Goal: Task Accomplishment & Management: Use online tool/utility

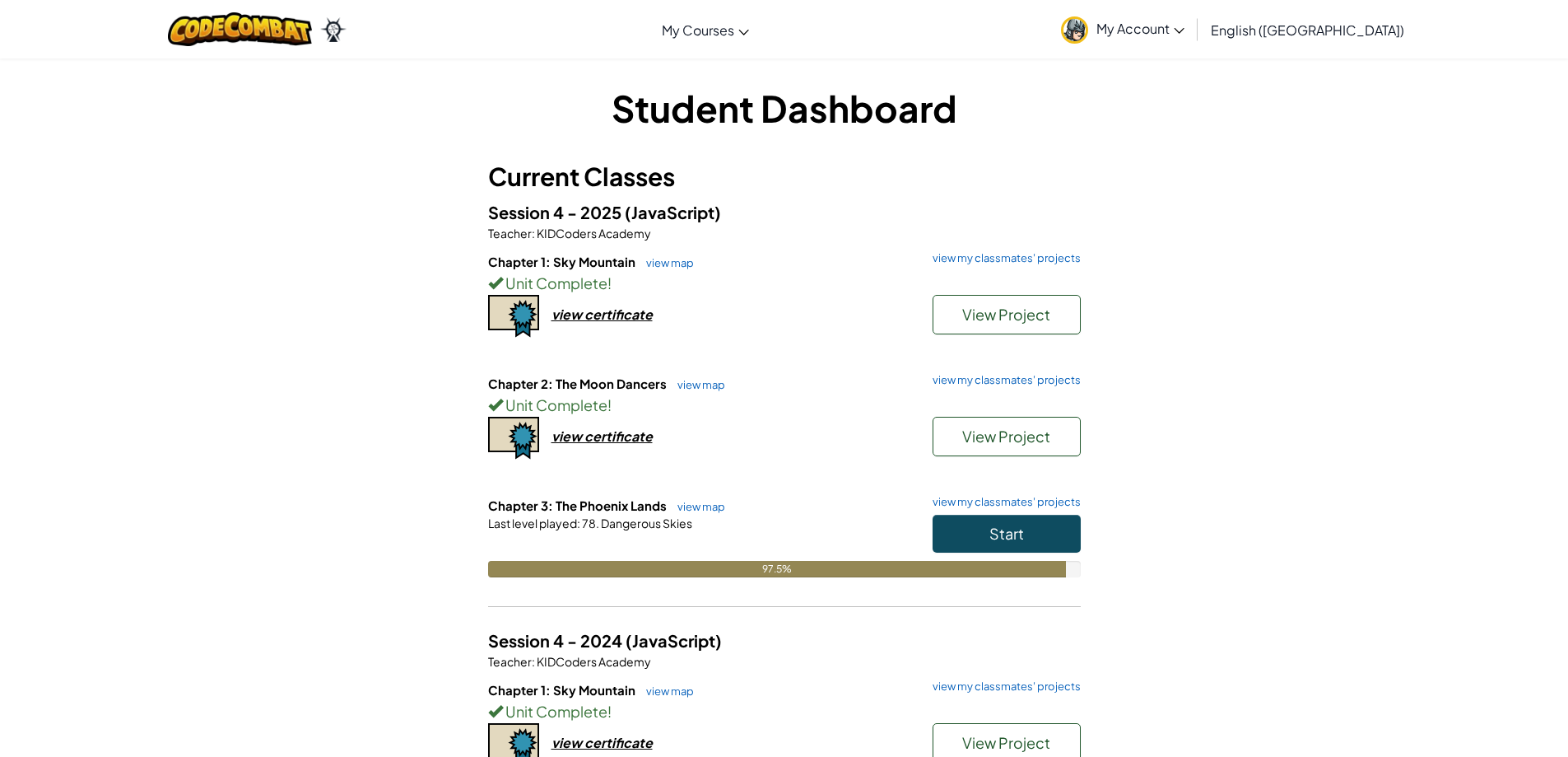
click at [992, 551] on div "Start" at bounding box center [999, 538] width 165 height 46
click at [992, 537] on span "Start" at bounding box center [1007, 533] width 34 height 19
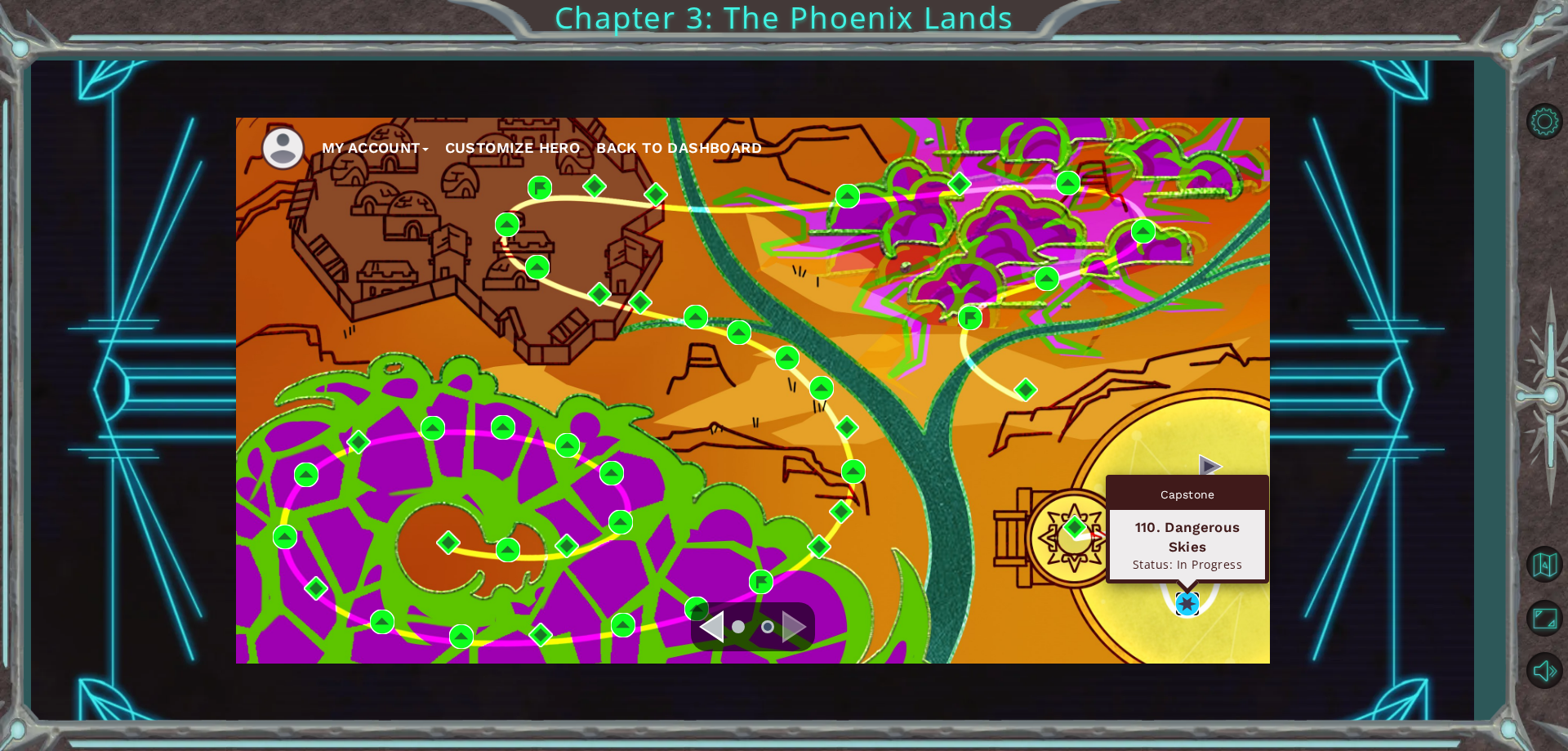
click at [1181, 601] on img at bounding box center [1187, 603] width 24 height 24
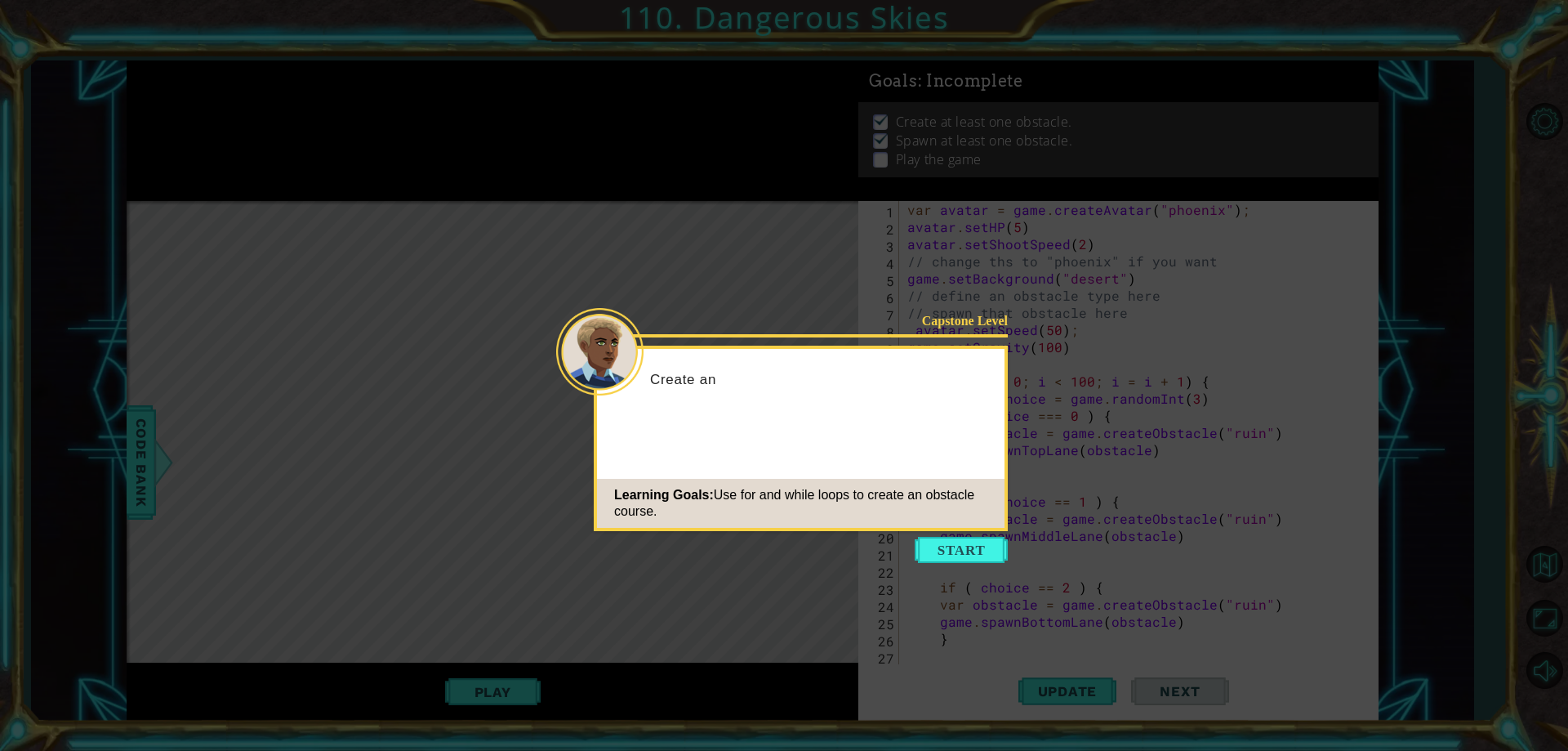
scroll to position [412, 0]
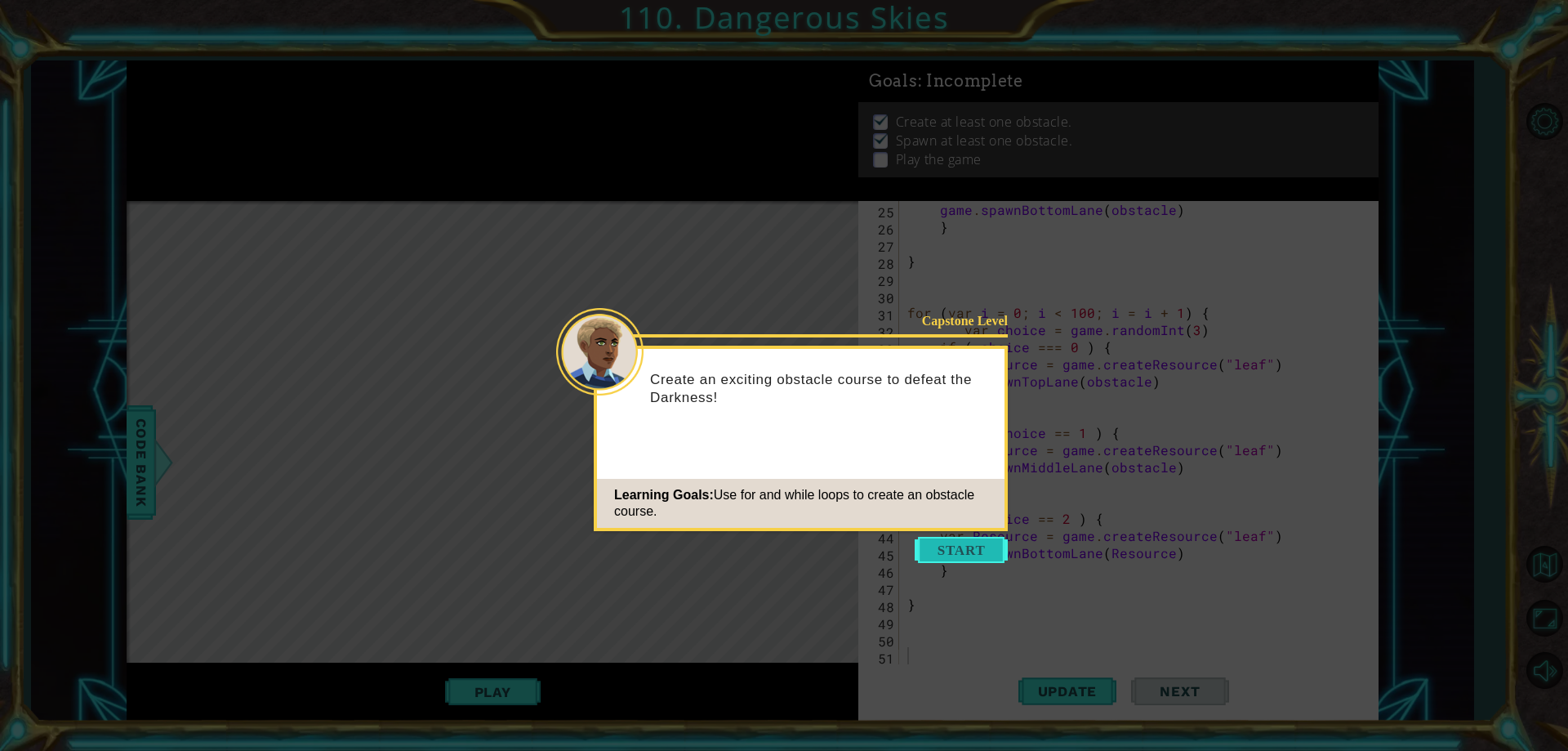
click at [975, 538] on button "Start" at bounding box center [961, 550] width 94 height 26
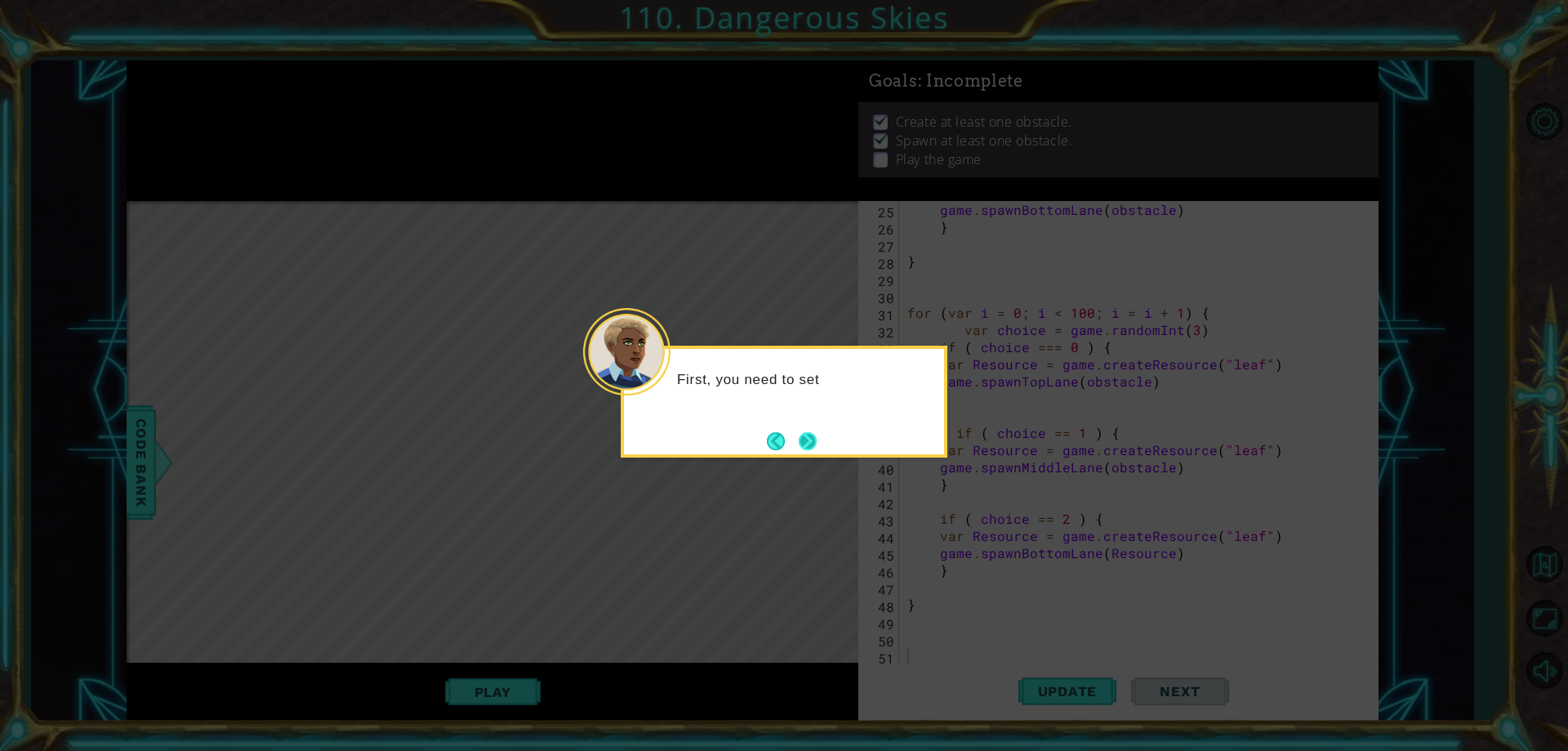
click at [802, 435] on button "Next" at bounding box center [807, 441] width 22 height 22
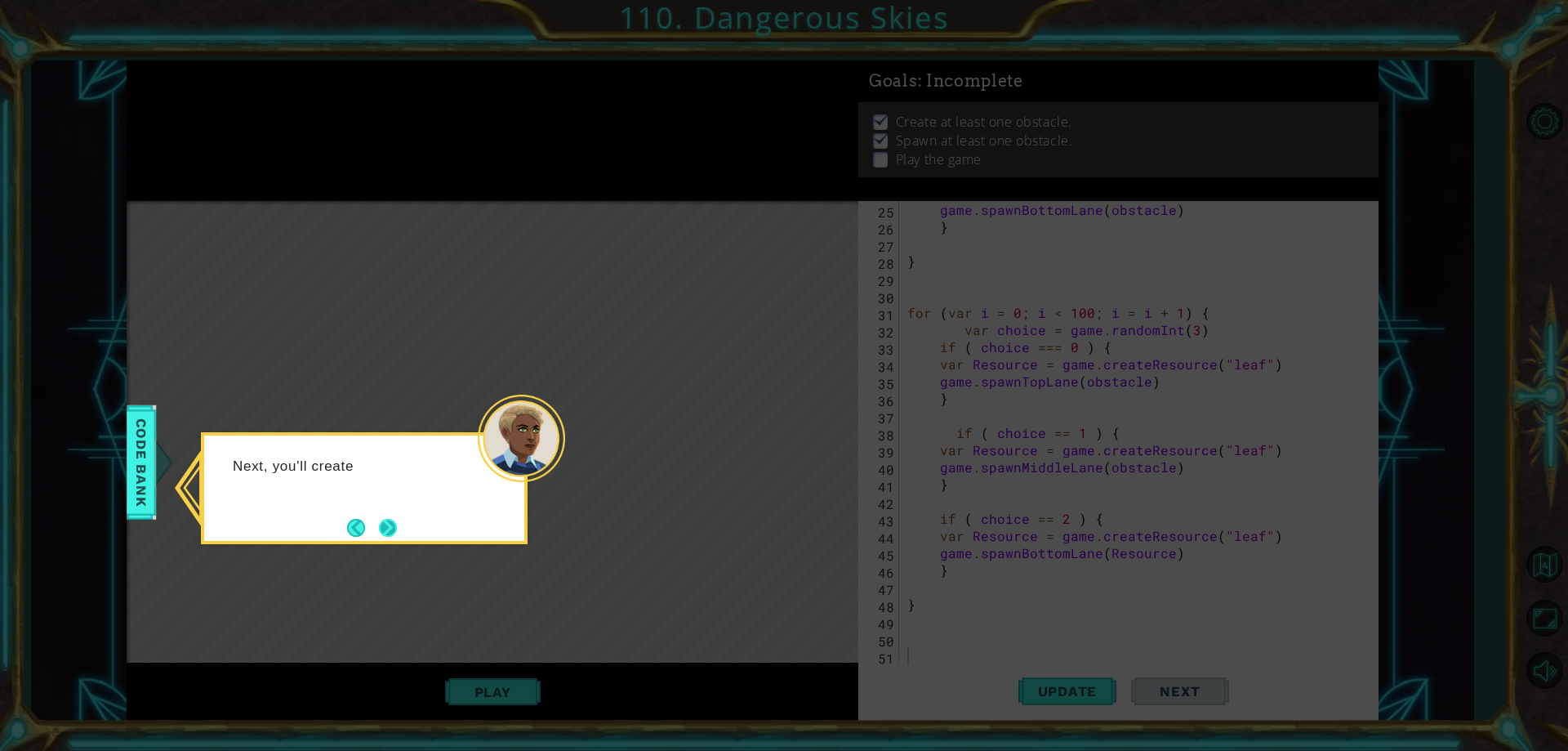
click at [399, 529] on div "Next, you'll create" at bounding box center [363, 487] width 326 height 112
click at [396, 529] on button "Next" at bounding box center [388, 528] width 18 height 18
click at [385, 524] on button "Next" at bounding box center [388, 528] width 18 height 18
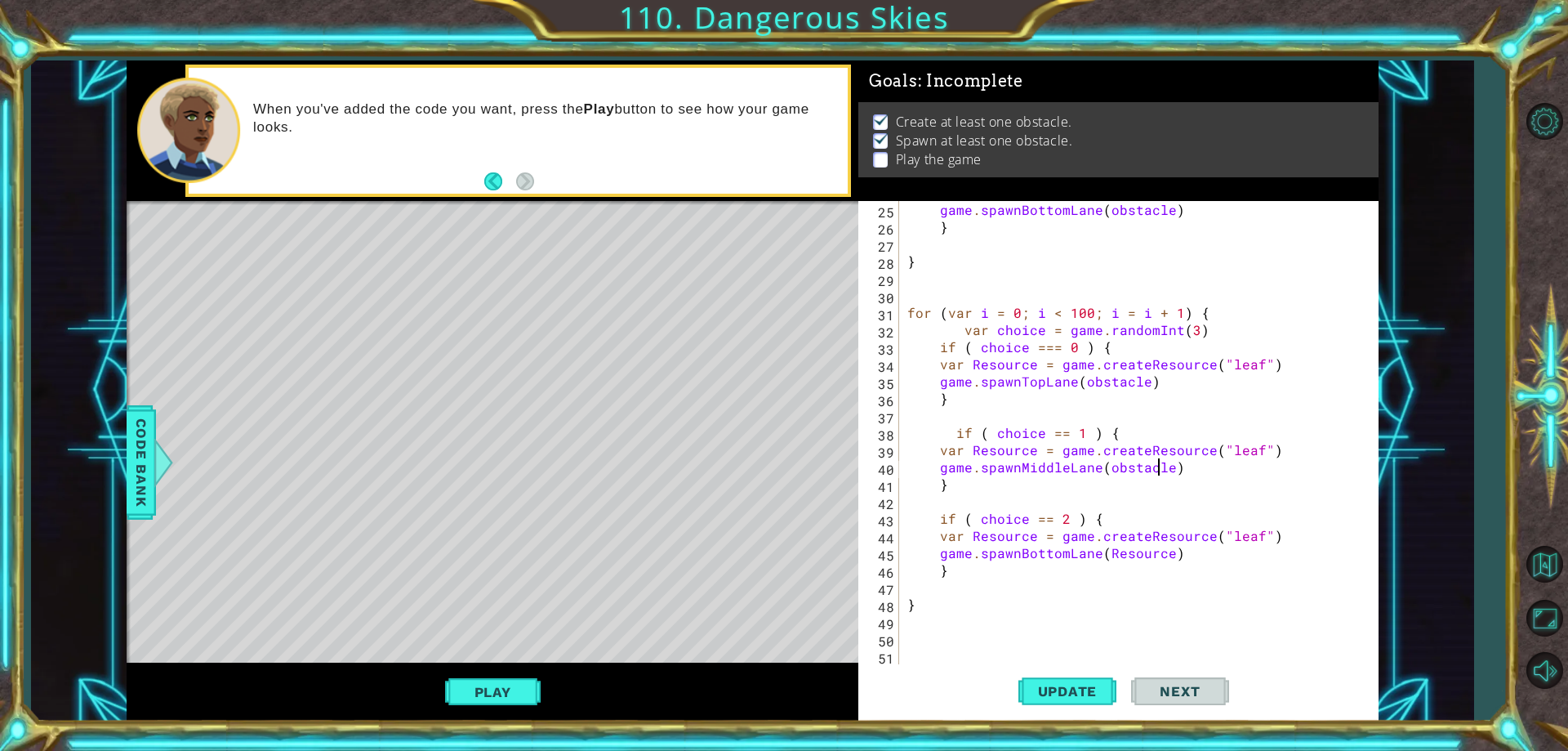
click at [1161, 474] on div "game . spawnBottomLane ( obstacle ) } } for ( var i = 0 ; i < 100 ; i = i + 1 )…" at bounding box center [1136, 449] width 465 height 497
click at [1167, 471] on div "game . spawnBottomLane ( obstacle ) } } for ( var i = 0 ; i < 100 ; i = i + 1 )…" at bounding box center [1136, 449] width 465 height 497
click at [1140, 382] on div "game . spawnBottomLane ( obstacle ) } } for ( var i = 0 ; i < 100 ; i = i + 1 )…" at bounding box center [1136, 449] width 465 height 497
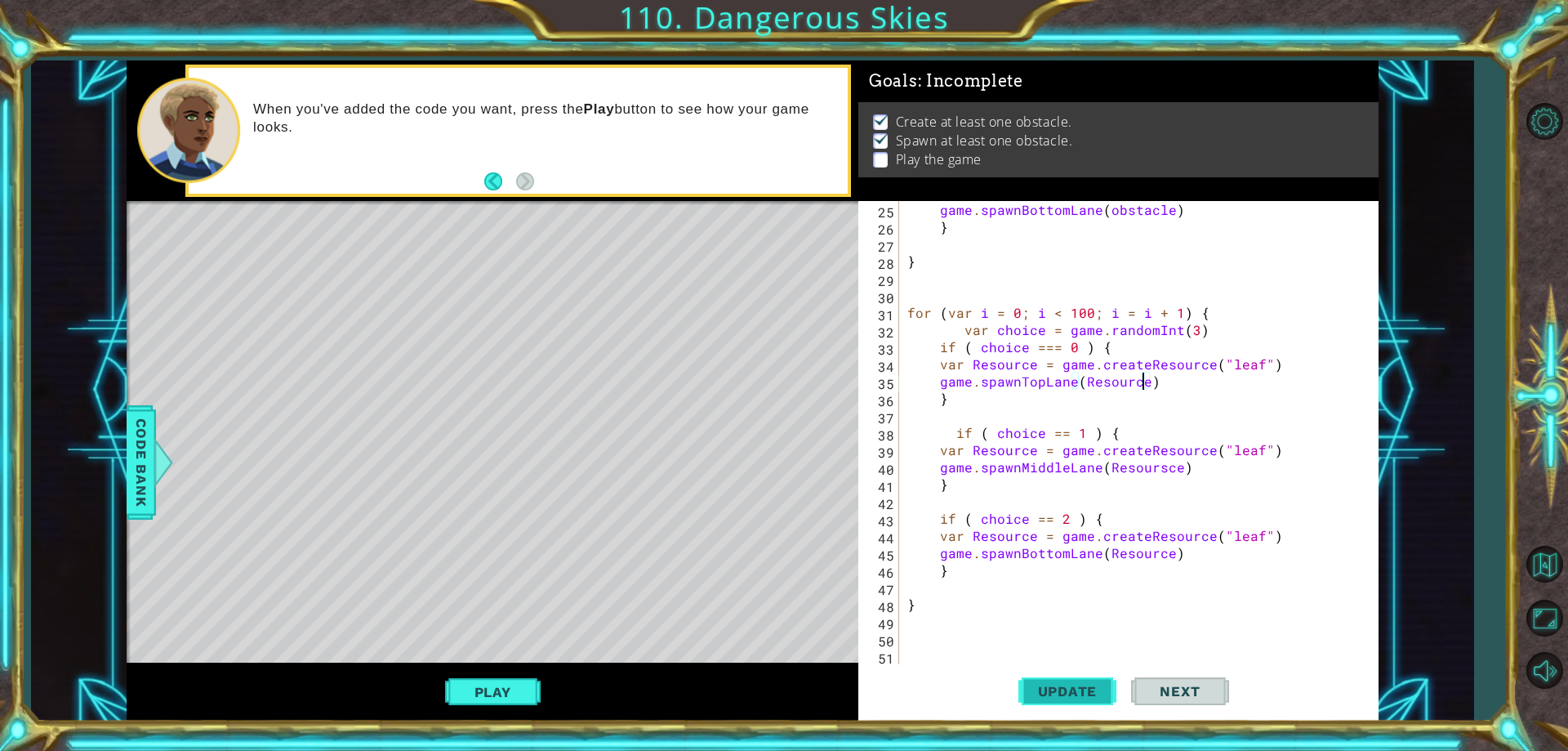
type textarea "game.spawnTopLane(Resource)"
click at [1063, 672] on button "Update" at bounding box center [1066, 692] width 98 height 52
click at [1067, 697] on span "Update" at bounding box center [1067, 691] width 93 height 16
click at [522, 681] on button "Play" at bounding box center [493, 692] width 95 height 31
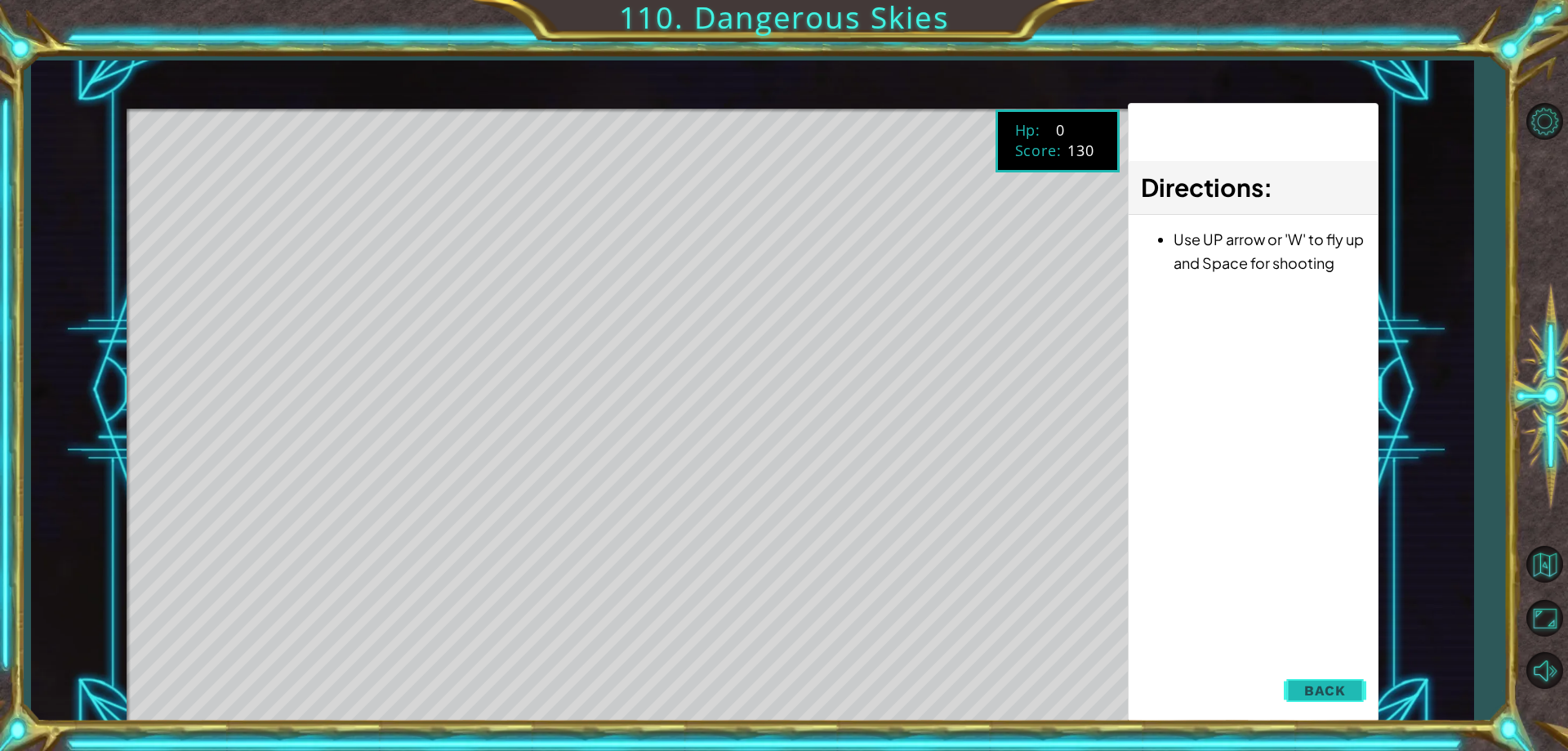
click at [1310, 704] on button "Back" at bounding box center [1325, 690] width 83 height 32
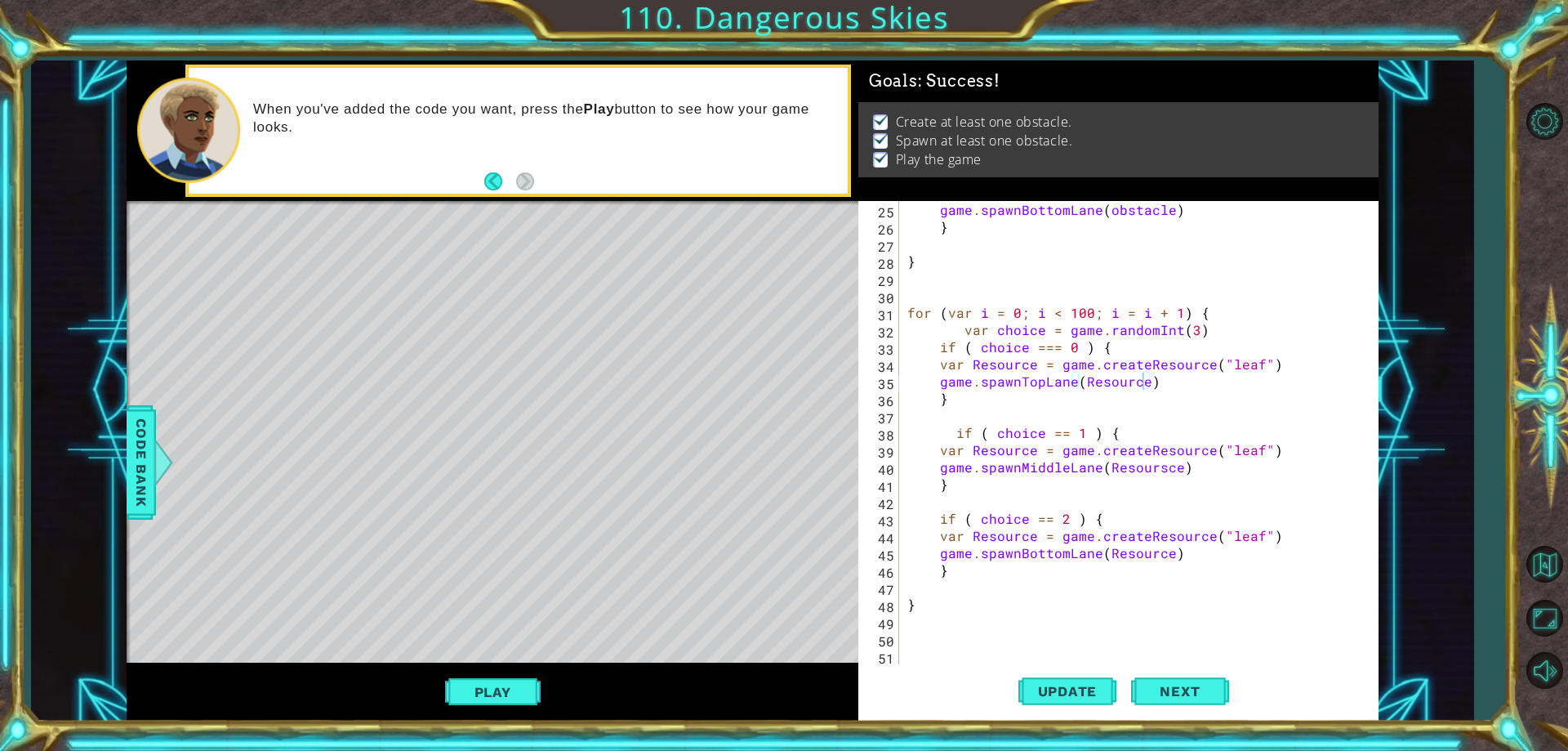
scroll to position [0, 0]
click at [913, 295] on div "game . spawnBottomLane ( obstacle ) } } for ( var i = 0 ; i < 100 ; i = i + 1 )…" at bounding box center [1136, 449] width 465 height 497
drag, startPoint x: 964, startPoint y: 430, endPoint x: 965, endPoint y: 419, distance: 11.0
click at [965, 419] on div "game . spawnBottomLane ( obstacle ) } } for ( var i = 0 ; i < 100 ; i = i + 1 )…" at bounding box center [1136, 449] width 465 height 497
type textarea "if ( choice == 1 ) {"
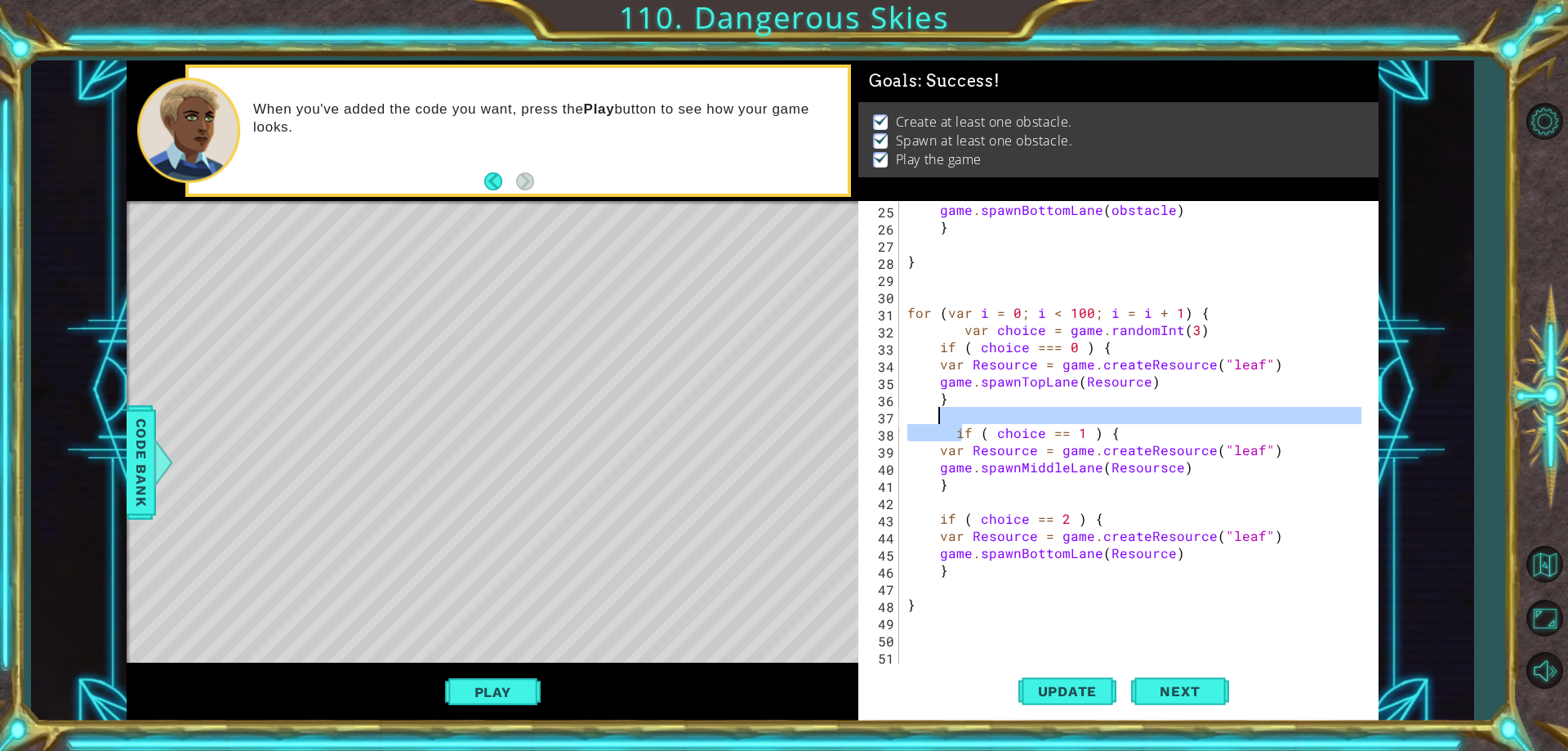
click at [965, 419] on div "game . spawnBottomLane ( obstacle ) } } for ( var i = 0 ; i < 100 ; i = i + 1 )…" at bounding box center [1132, 432] width 457 height 463
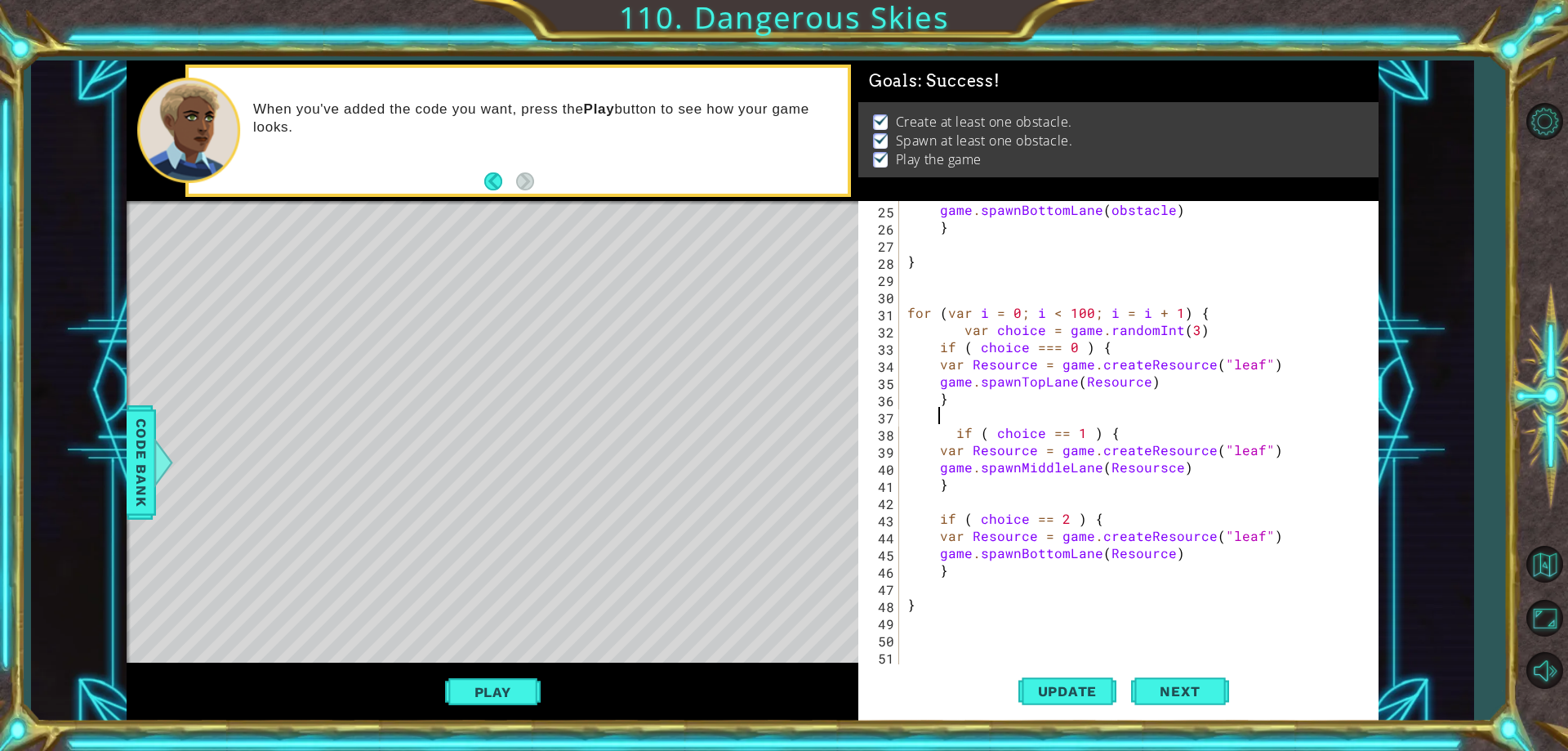
click at [958, 334] on div "game . spawnBottomLane ( obstacle ) } } for ( var i = 0 ; i < 100 ; i = i + 1 )…" at bounding box center [1136, 449] width 465 height 497
click at [1116, 429] on div "game . spawnBottomLane ( obstacle ) } } for ( var i = 0 ; i < 100 ; i = i + 1 )…" at bounding box center [1136, 449] width 465 height 497
type textarea "if ( choice == 1 ) {"
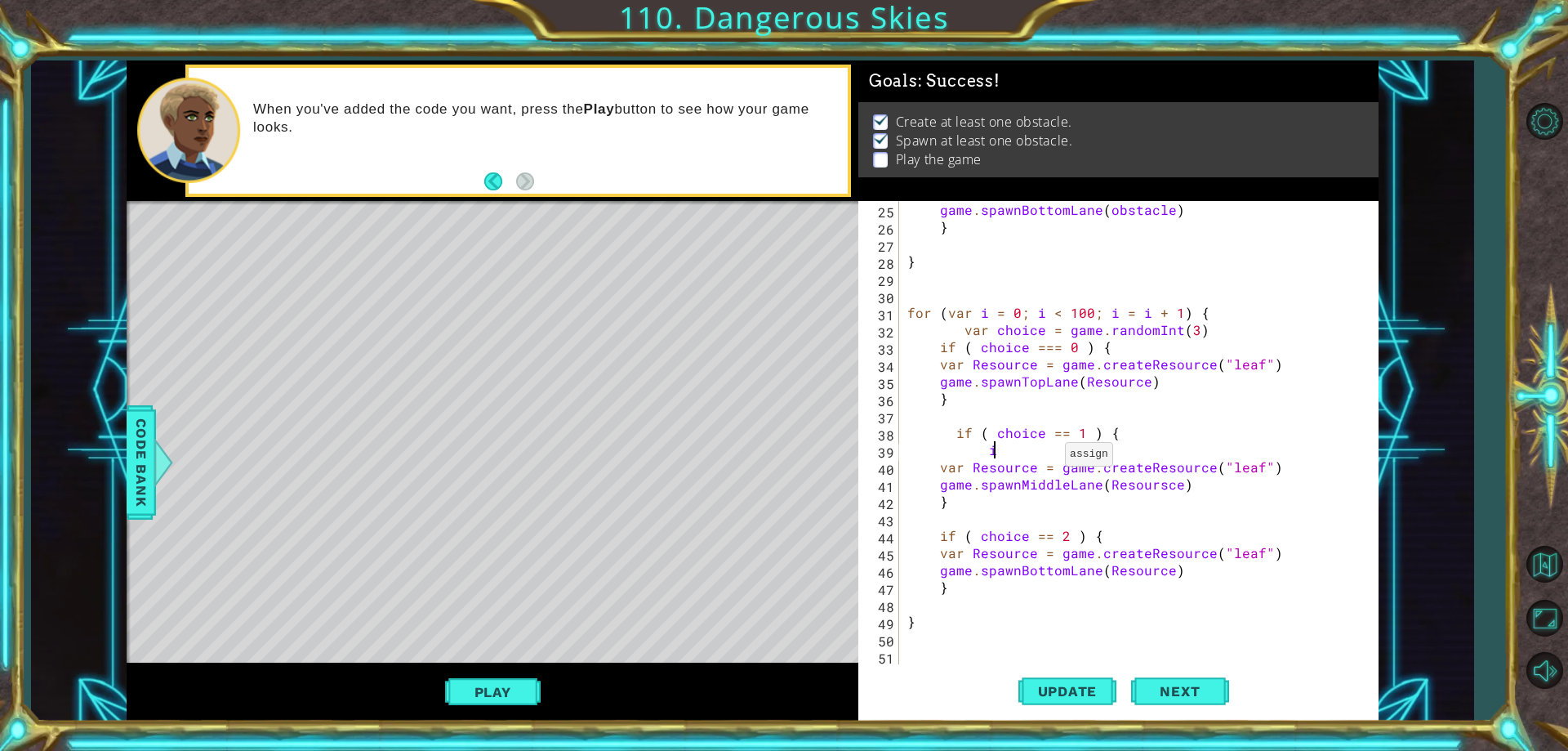
scroll to position [0, 4]
click at [144, 442] on span "Code Bank" at bounding box center [138, 462] width 26 height 100
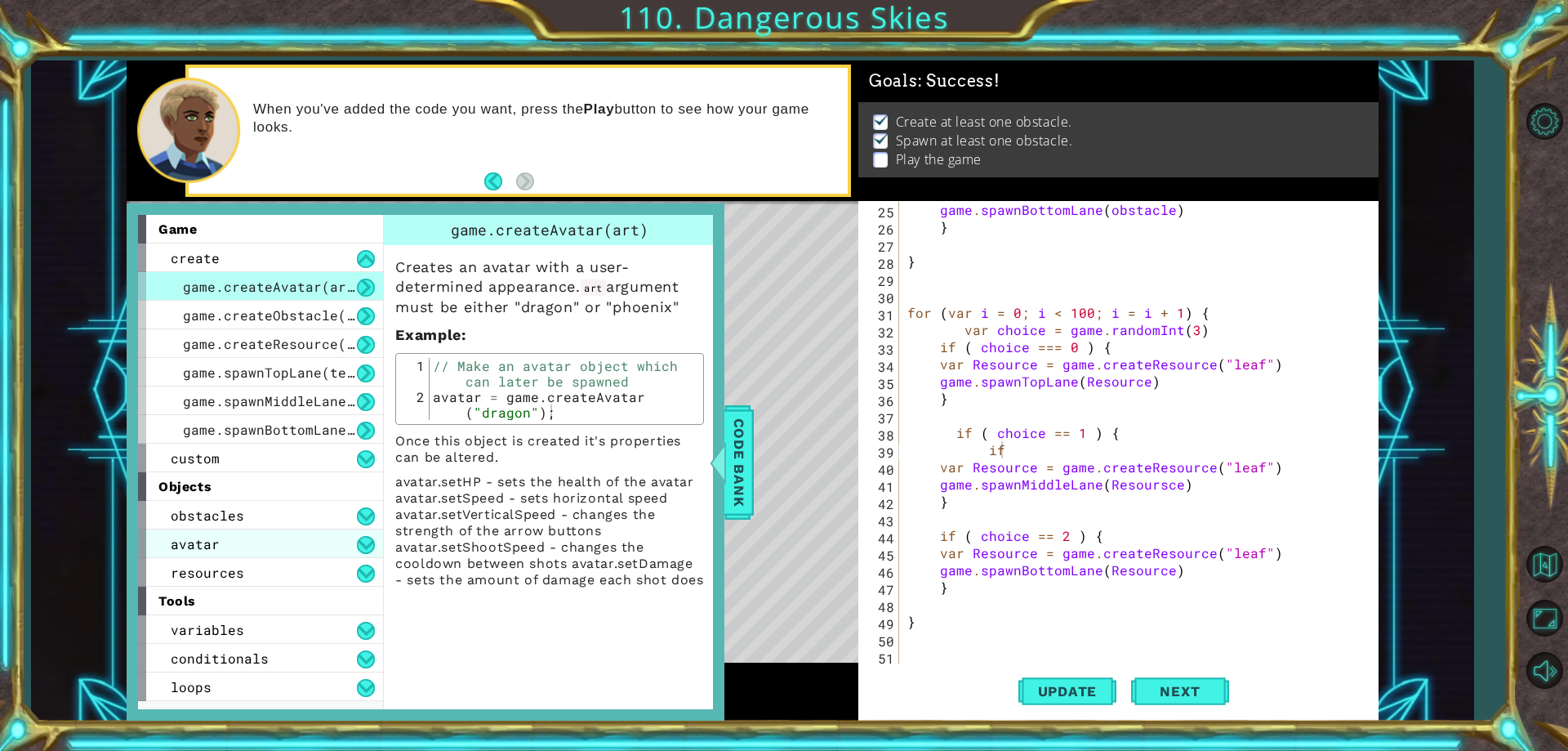
click at [240, 542] on div "avatar" at bounding box center [260, 543] width 245 height 29
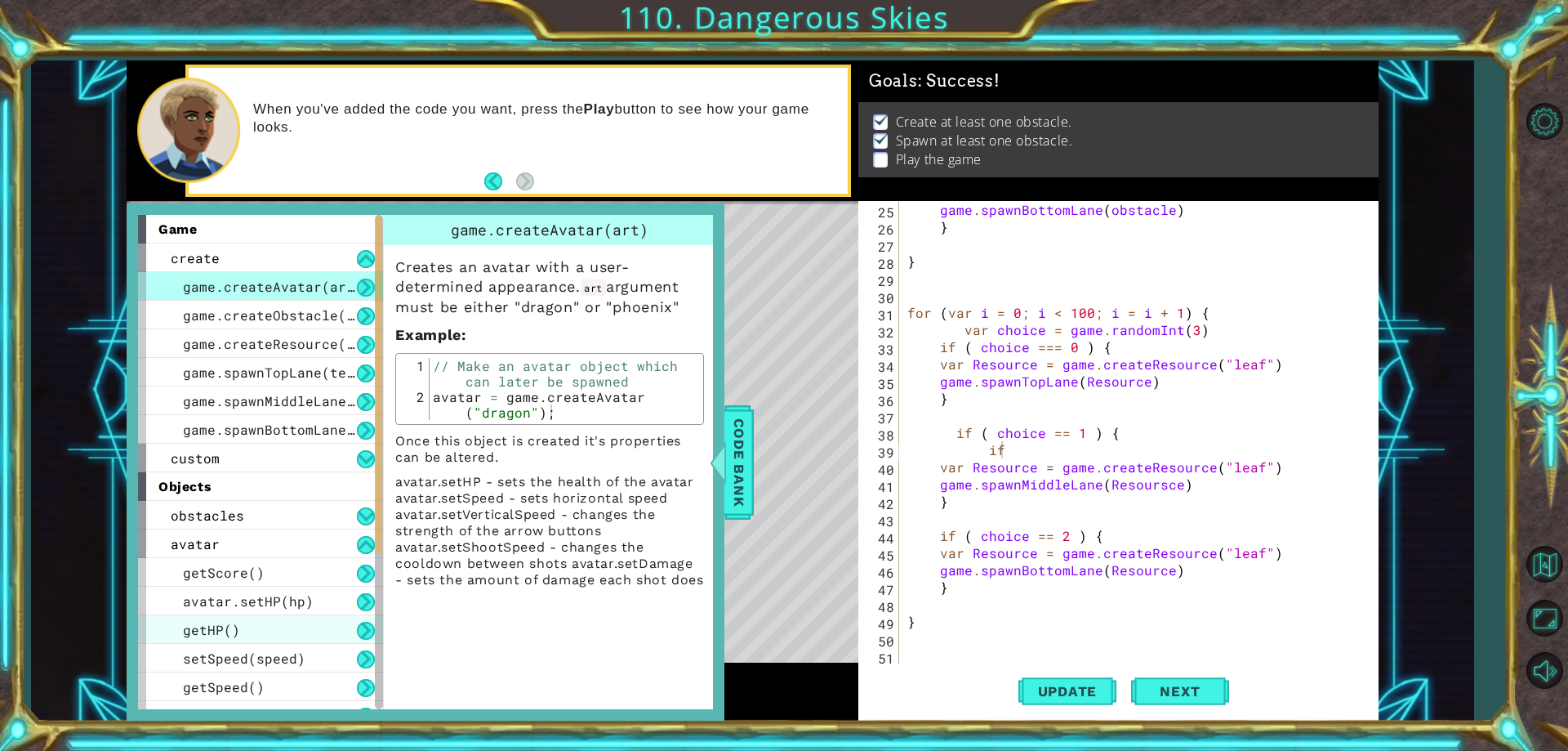
click at [256, 623] on div "getHP()" at bounding box center [260, 630] width 245 height 29
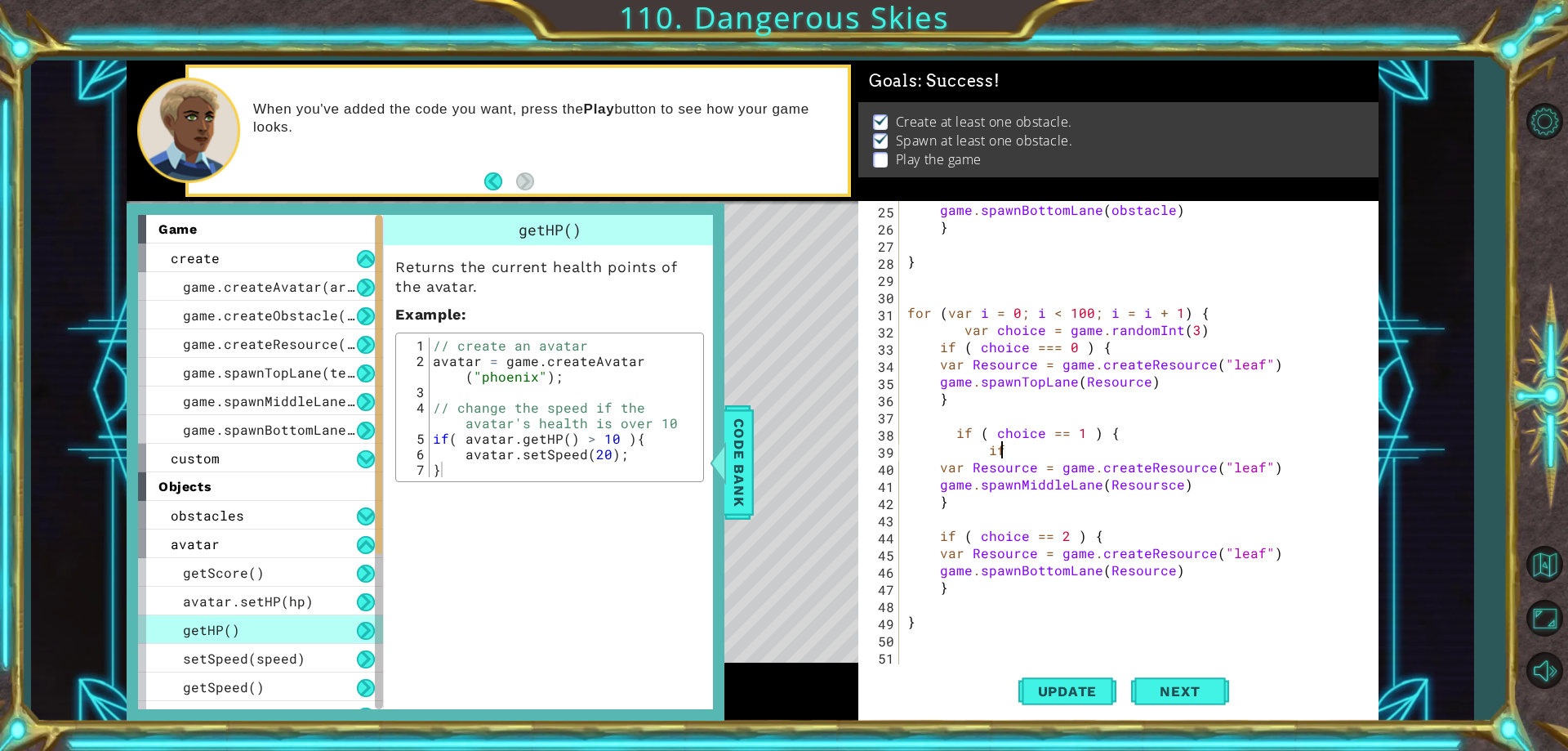
click at [1045, 457] on div "game . spawnBottomLane ( obstacle ) } } for ( var i = 0 ; i < 100 ; i = i + 1 )…" at bounding box center [1136, 449] width 465 height 497
type textarea "if( avatar.getHP(() > 3 ){"
drag, startPoint x: 1180, startPoint y: 449, endPoint x: 990, endPoint y: 448, distance: 190.0
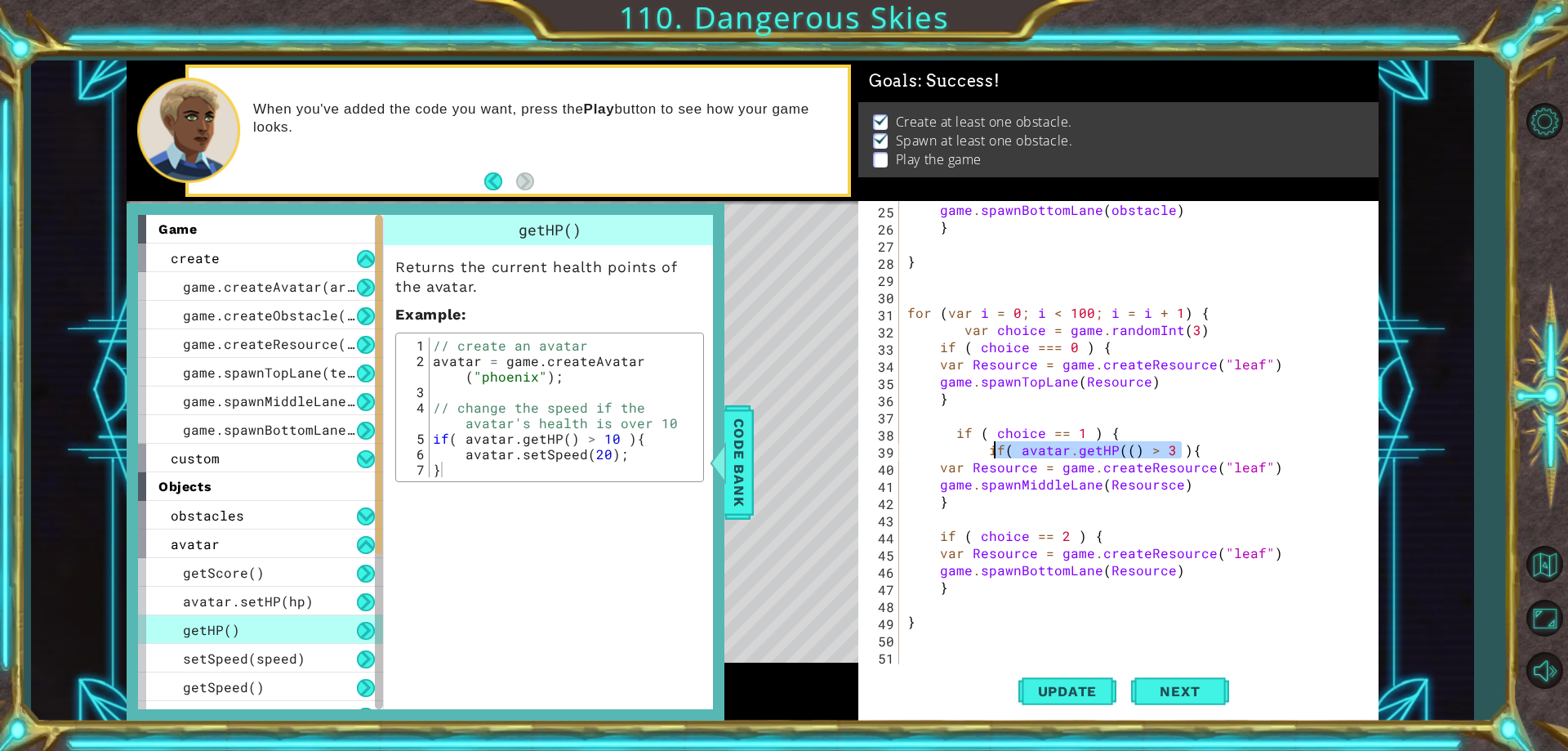
click at [990, 448] on div "game . spawnBottomLane ( obstacle ) } } for ( var i = 0 ; i < 100 ; i = i + 1 )…" at bounding box center [1136, 449] width 465 height 497
click at [1019, 523] on div "game . spawnBottomLane ( obstacle ) } } for ( var i = 0 ; i < 100 ; i = i + 1 )…" at bounding box center [1136, 449] width 465 height 497
click at [1201, 487] on div "game . spawnBottomLane ( obstacle ) } } for ( var i = 0 ; i < 100 ; i = i + 1 )…" at bounding box center [1136, 449] width 465 height 497
type textarea "game.spawnMiddleLane(Resoursce)"
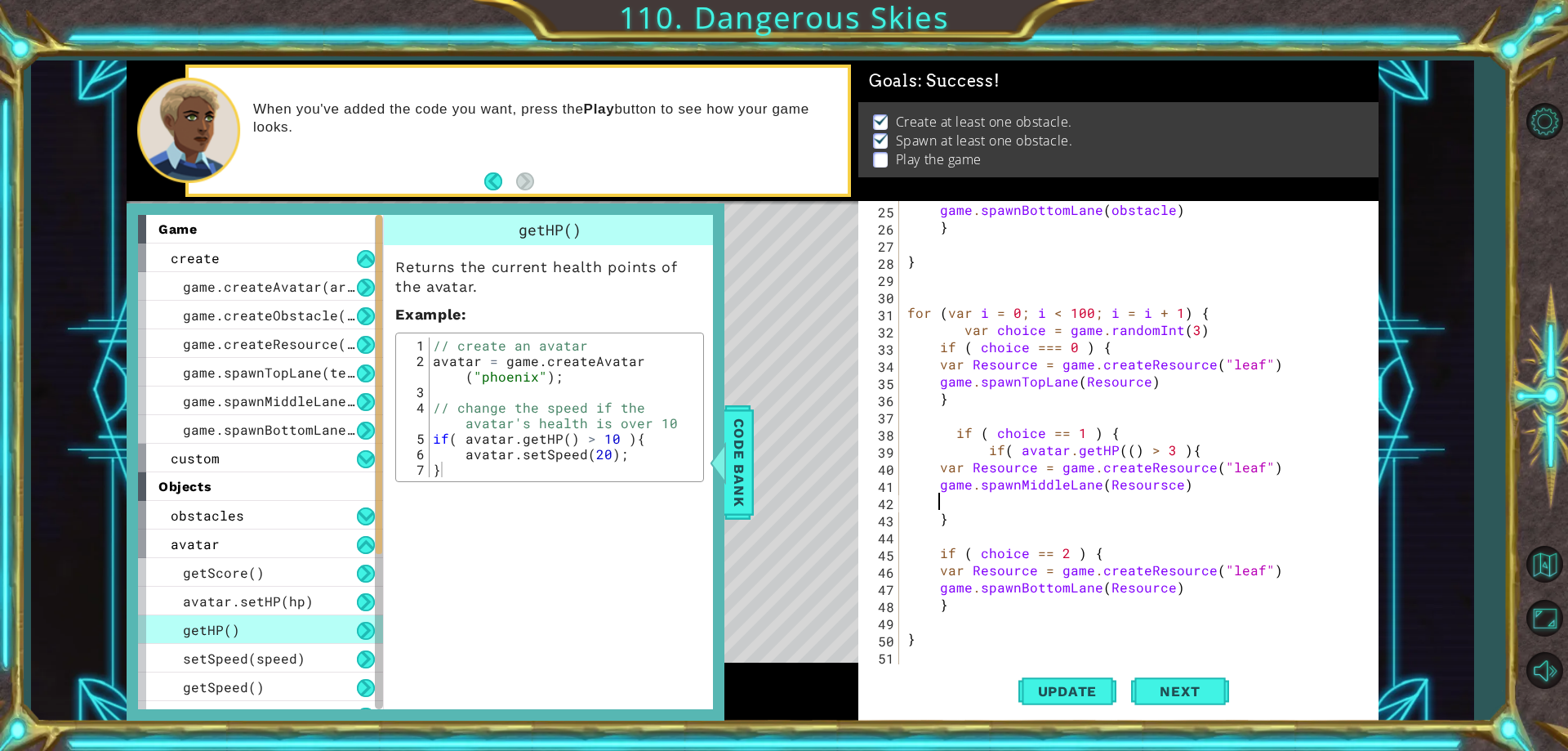
scroll to position [0, 2]
drag, startPoint x: 1189, startPoint y: 451, endPoint x: 974, endPoint y: 456, distance: 215.1
click at [974, 456] on div "game . spawnBottomLane ( obstacle ) } } for ( var i = 0 ; i < 100 ; i = i + 1 )…" at bounding box center [1136, 449] width 465 height 497
click at [1085, 554] on div "game . spawnBottomLane ( obstacle ) } } for ( var i = 0 ; i < 100 ; i = i + 1 )…" at bounding box center [1136, 449] width 465 height 497
click at [1076, 556] on div "game . spawnBottomLane ( obstacle ) } } for ( var i = 0 ; i < 100 ; i = i + 1 )…" at bounding box center [1136, 449] width 465 height 497
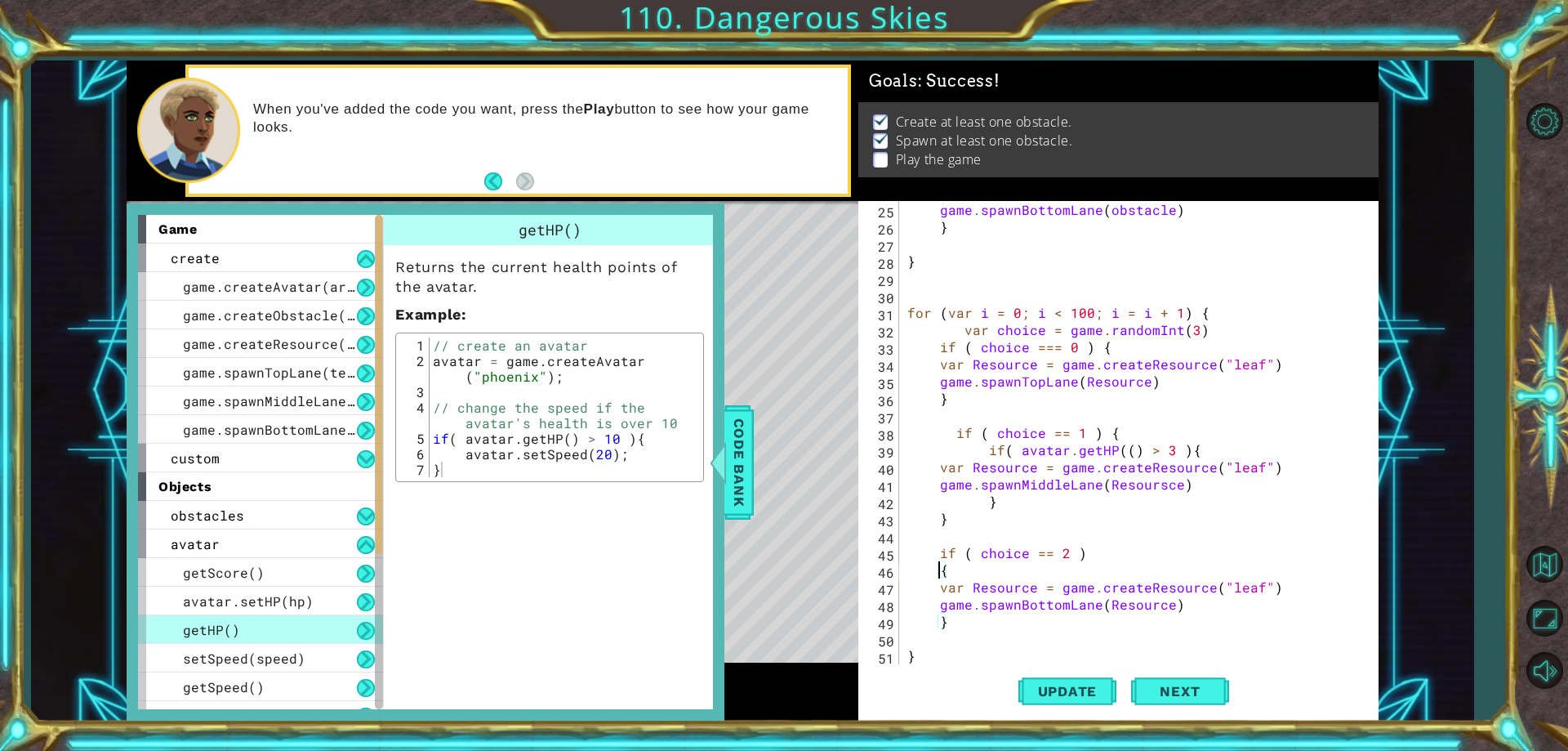
scroll to position [0, 0]
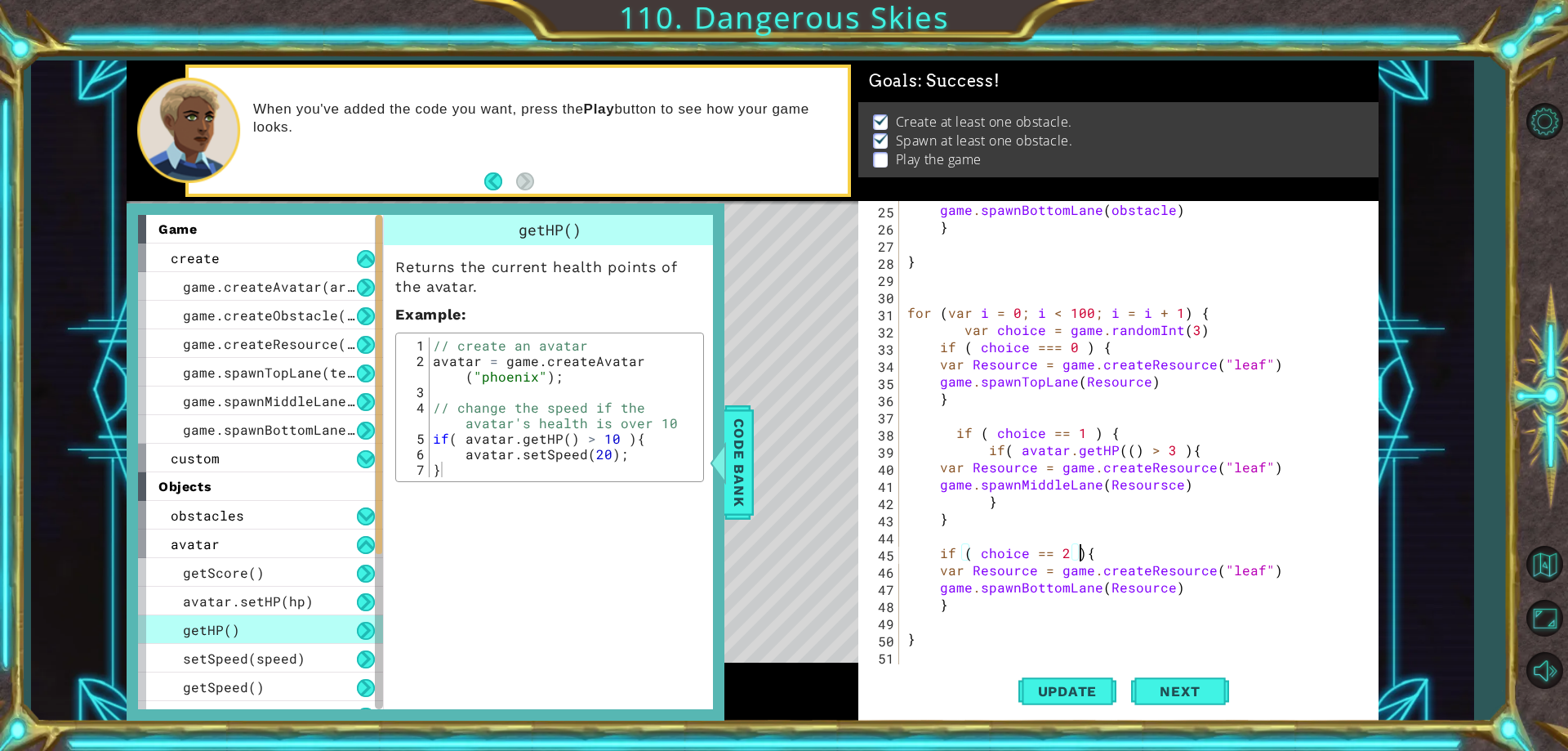
type textarea "if ( choice == 2 ) {"
click at [1155, 549] on div "game . spawnBottomLane ( obstacle ) } } for ( var i = 0 ; i < 100 ; i = i + 1 )…" at bounding box center [1136, 449] width 465 height 497
paste textarea "if( avatar.getHP(() > 3 ){"
click at [917, 653] on div "game . spawnBottomLane ( obstacle ) } } for ( var i = 0 ; i < 100 ; i = i + 1 )…" at bounding box center [1136, 449] width 465 height 497
click at [1193, 565] on div "game . spawnBottomLane ( obstacle ) } } for ( var i = 0 ; i < 100 ; i = i + 1 )…" at bounding box center [1136, 449] width 465 height 497
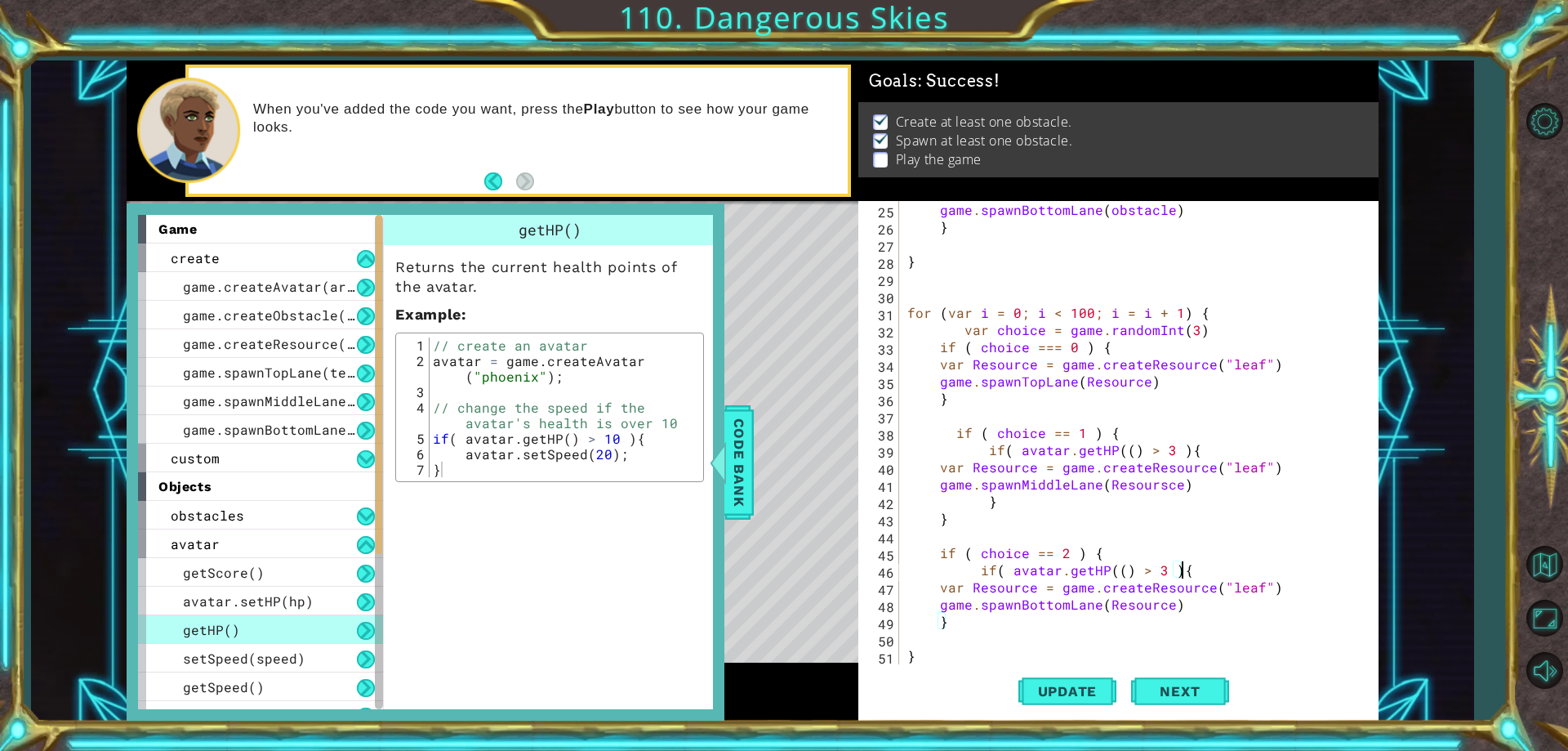
click at [991, 622] on div "game . spawnBottomLane ( obstacle ) } } for ( var i = 0 ; i < 100 ; i = i + 1 )…" at bounding box center [1136, 449] width 465 height 497
click at [1191, 612] on div "game . spawnBottomLane ( obstacle ) } } for ( var i = 0 ; i < 100 ; i = i + 1 )…" at bounding box center [1136, 449] width 465 height 497
type textarea "game.spawnBottomLane(Resource)"
click at [1104, 348] on div "game . spawnBottomLane ( obstacle ) } } for ( var i = 0 ; i < 100 ; i = i + 1 )…" at bounding box center [1136, 449] width 465 height 497
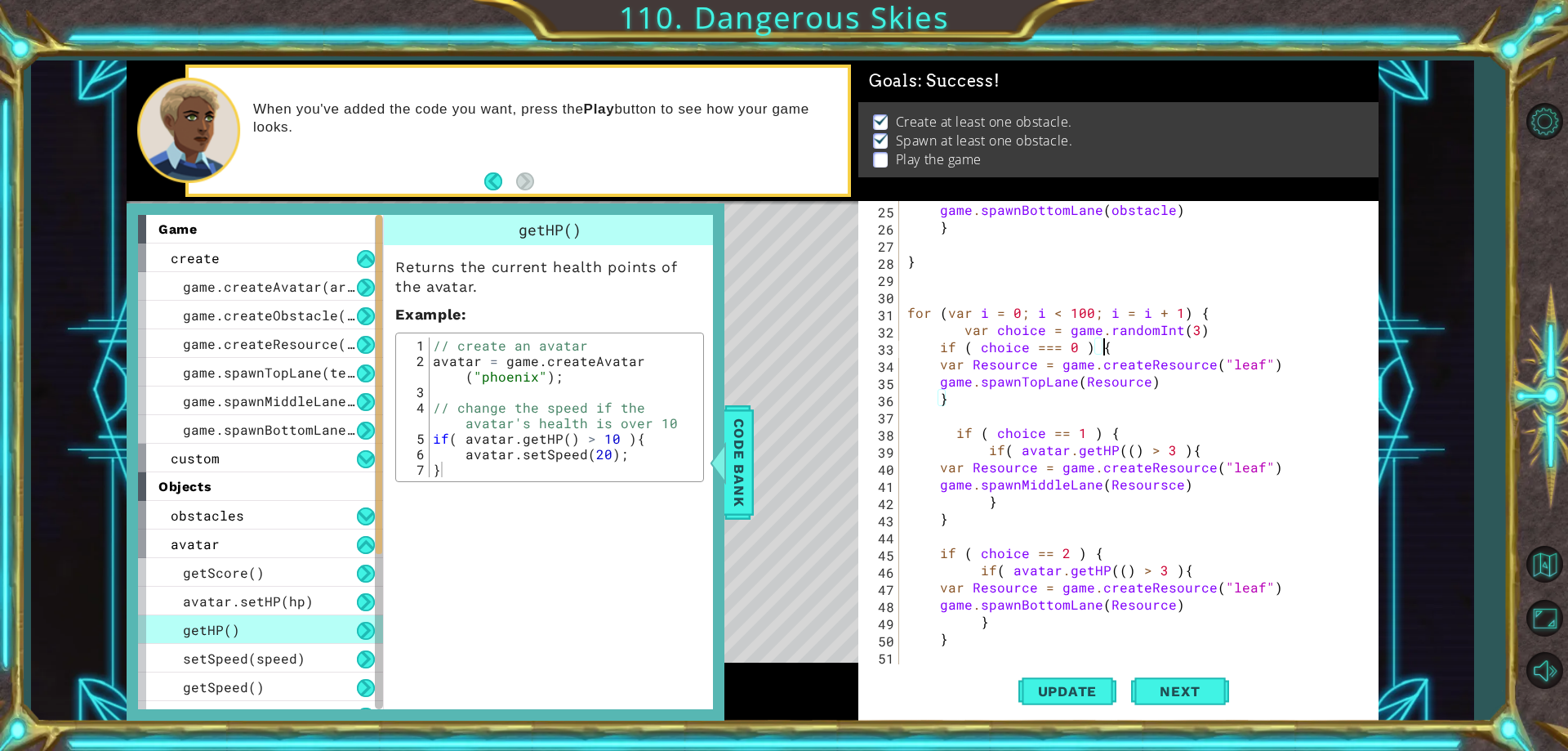
type textarea "if ( choice === 0 ) {"
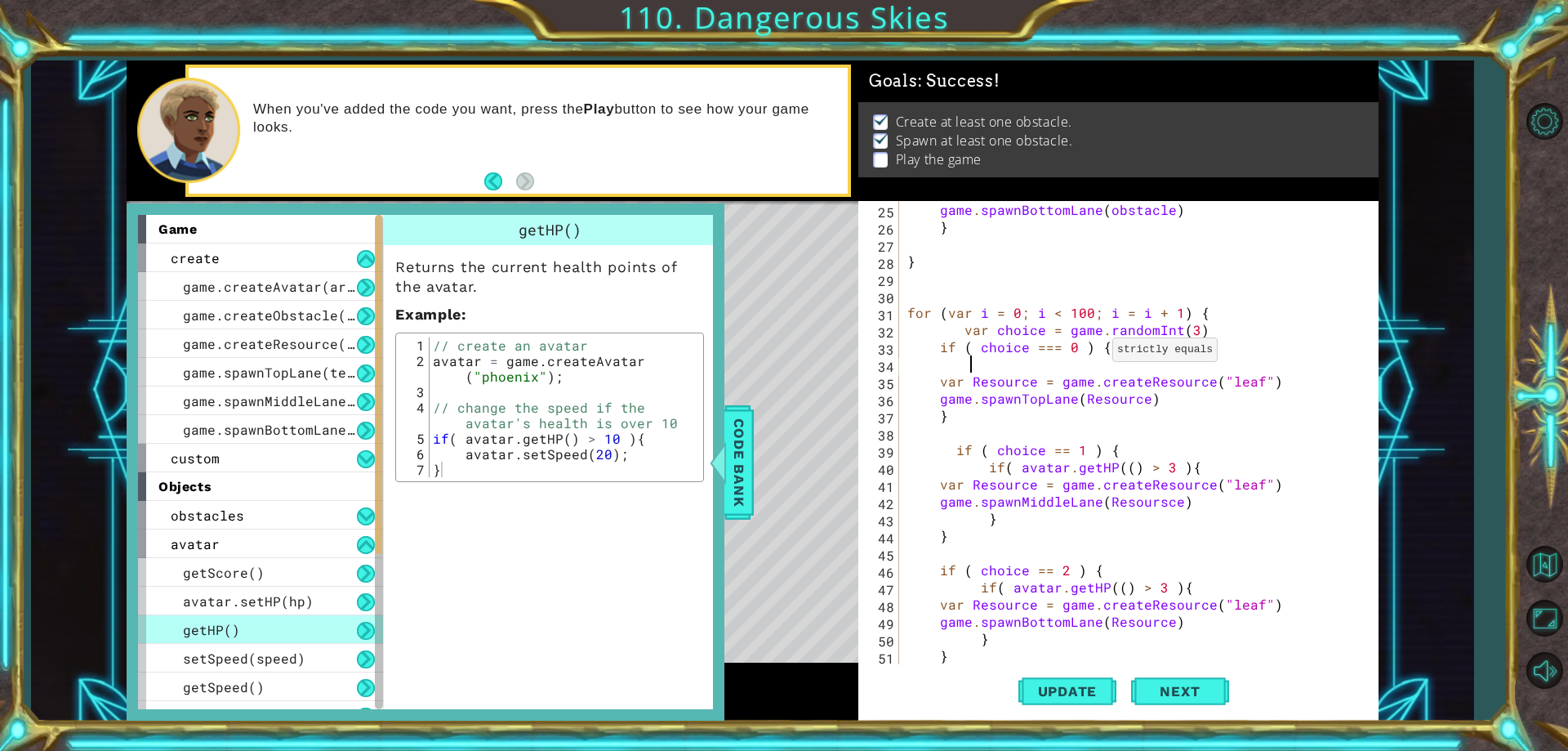
paste textarea "if( avatar.getHP(() > 3 ){"
click at [1164, 402] on div "game . spawnBottomLane ( obstacle ) } } for ( var i = 0 ; i < 100 ; i = i + 1 )…" at bounding box center [1136, 449] width 465 height 497
type textarea "game.spawnTopLane(Resource)"
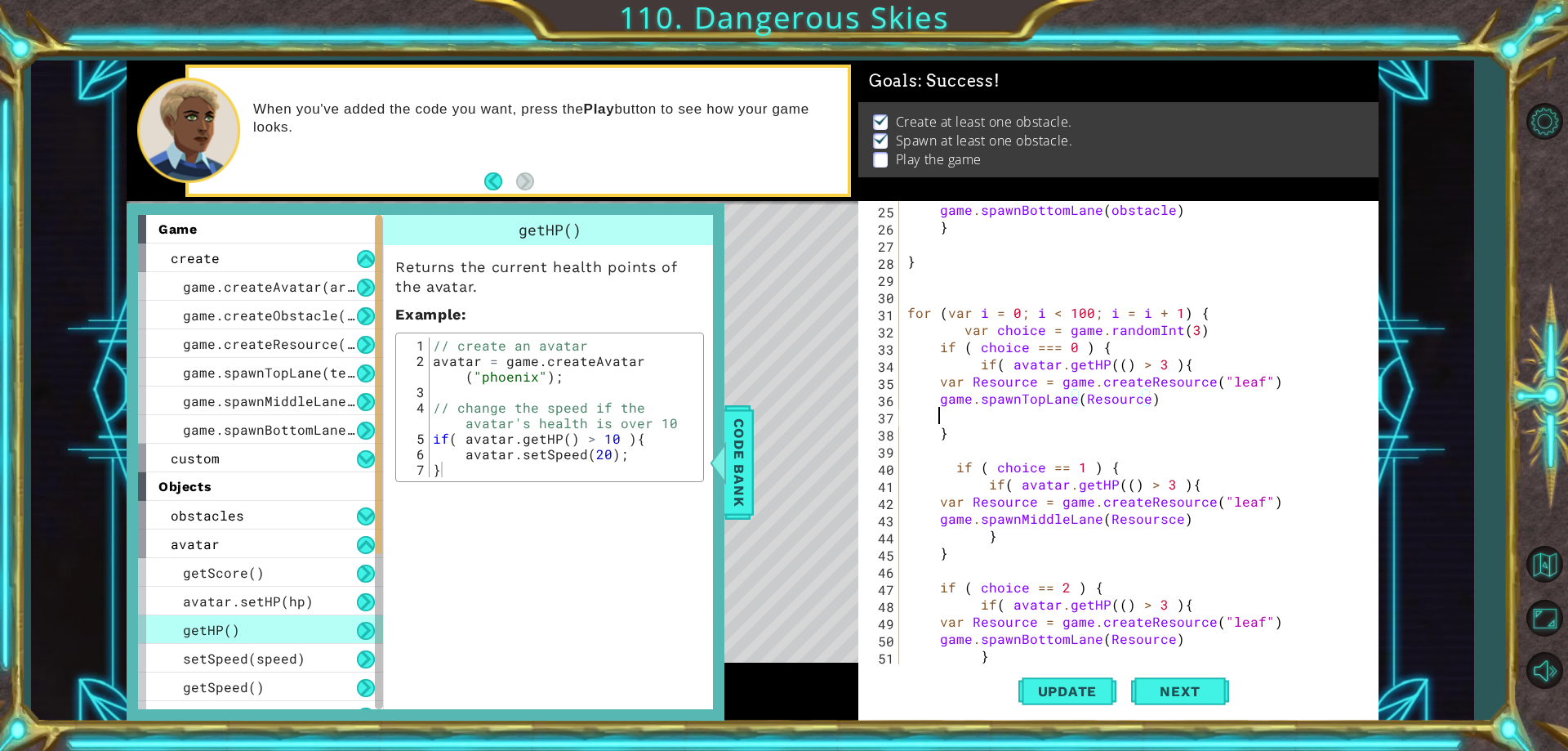
scroll to position [0, 1]
type textarea "]"
click at [721, 483] on div at bounding box center [710, 462] width 21 height 49
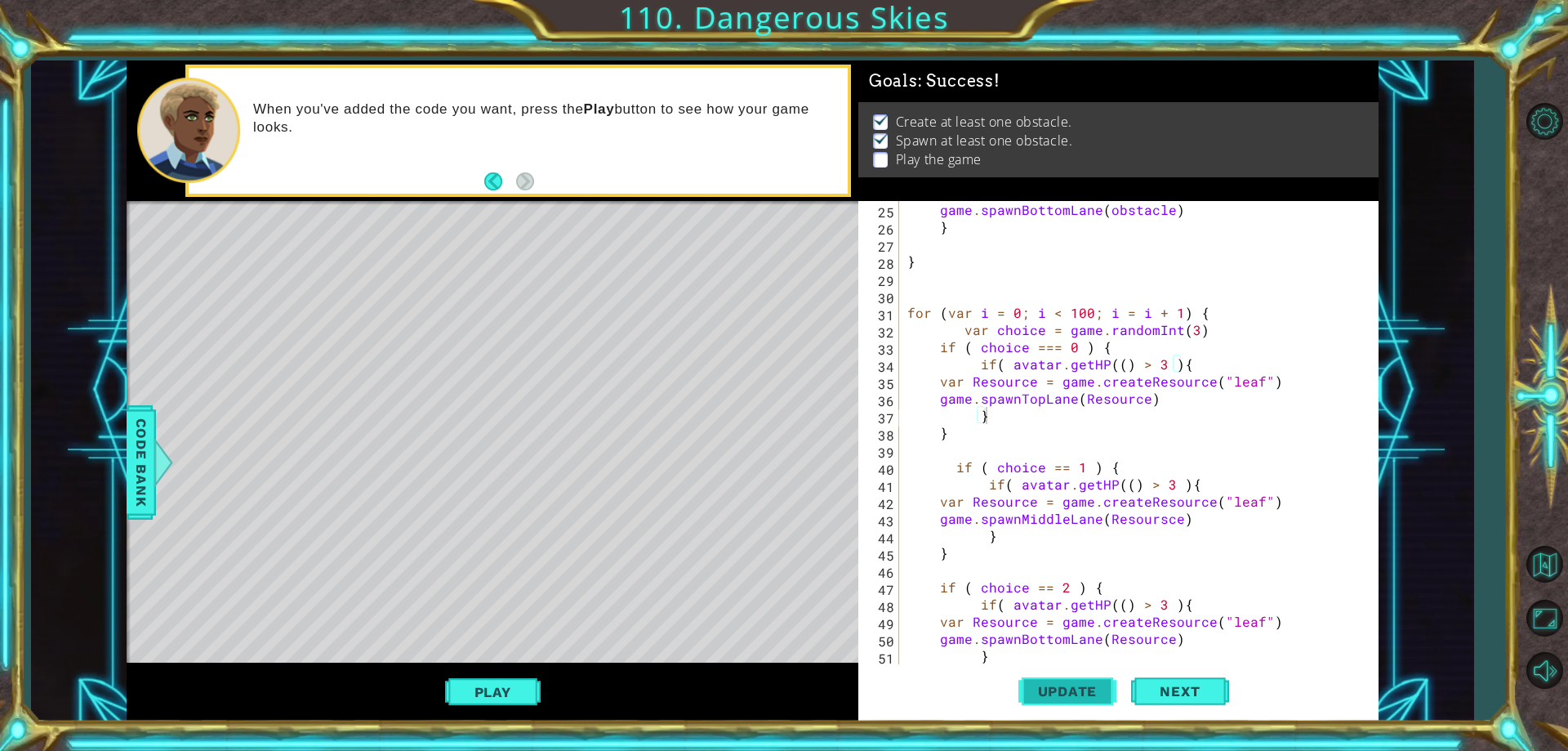
click at [1032, 688] on span "Update" at bounding box center [1067, 691] width 93 height 16
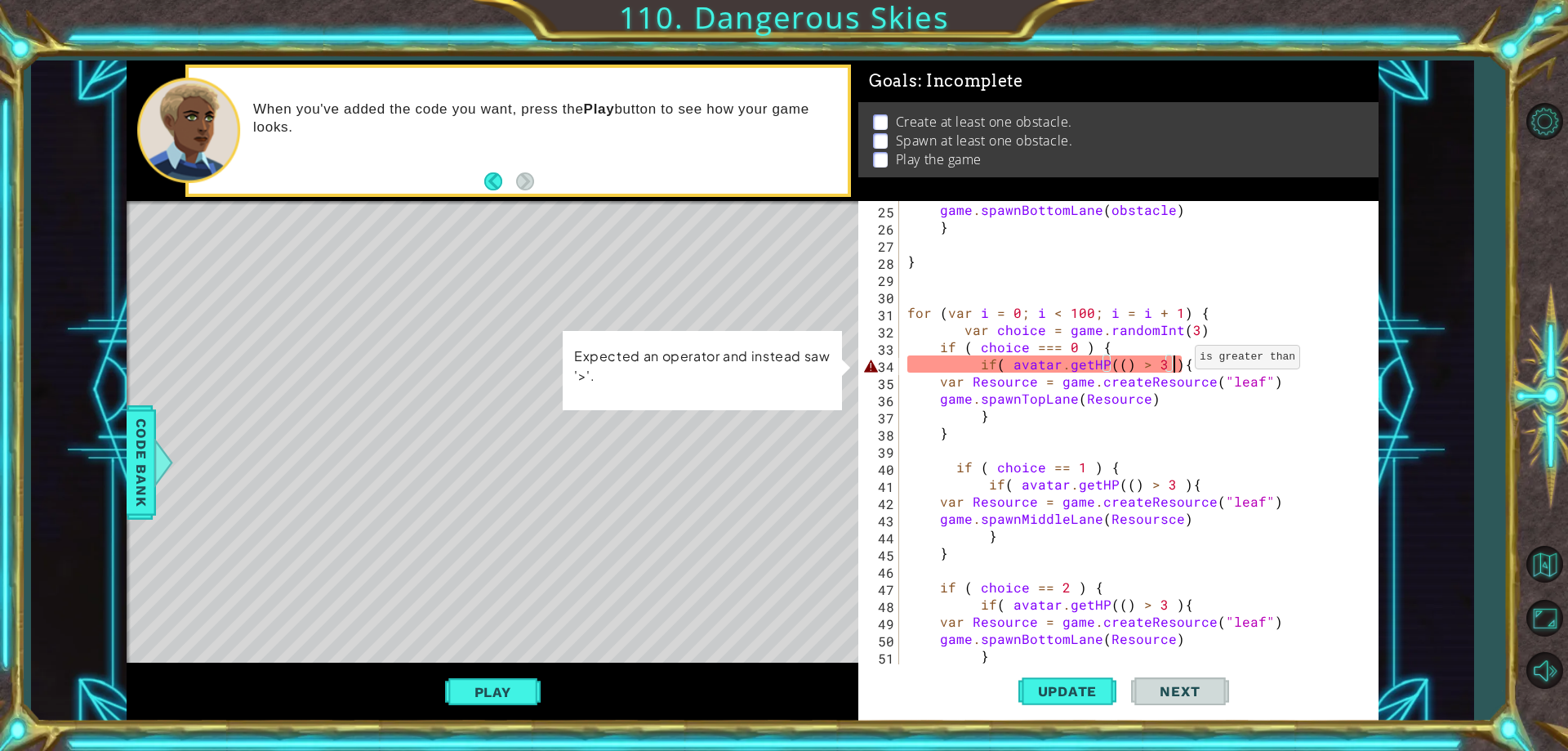
click at [1175, 361] on div "game . spawnBottomLane ( obstacle ) } } for ( var i = 0 ; i < 100 ; i = i + 1 )…" at bounding box center [1136, 449] width 465 height 497
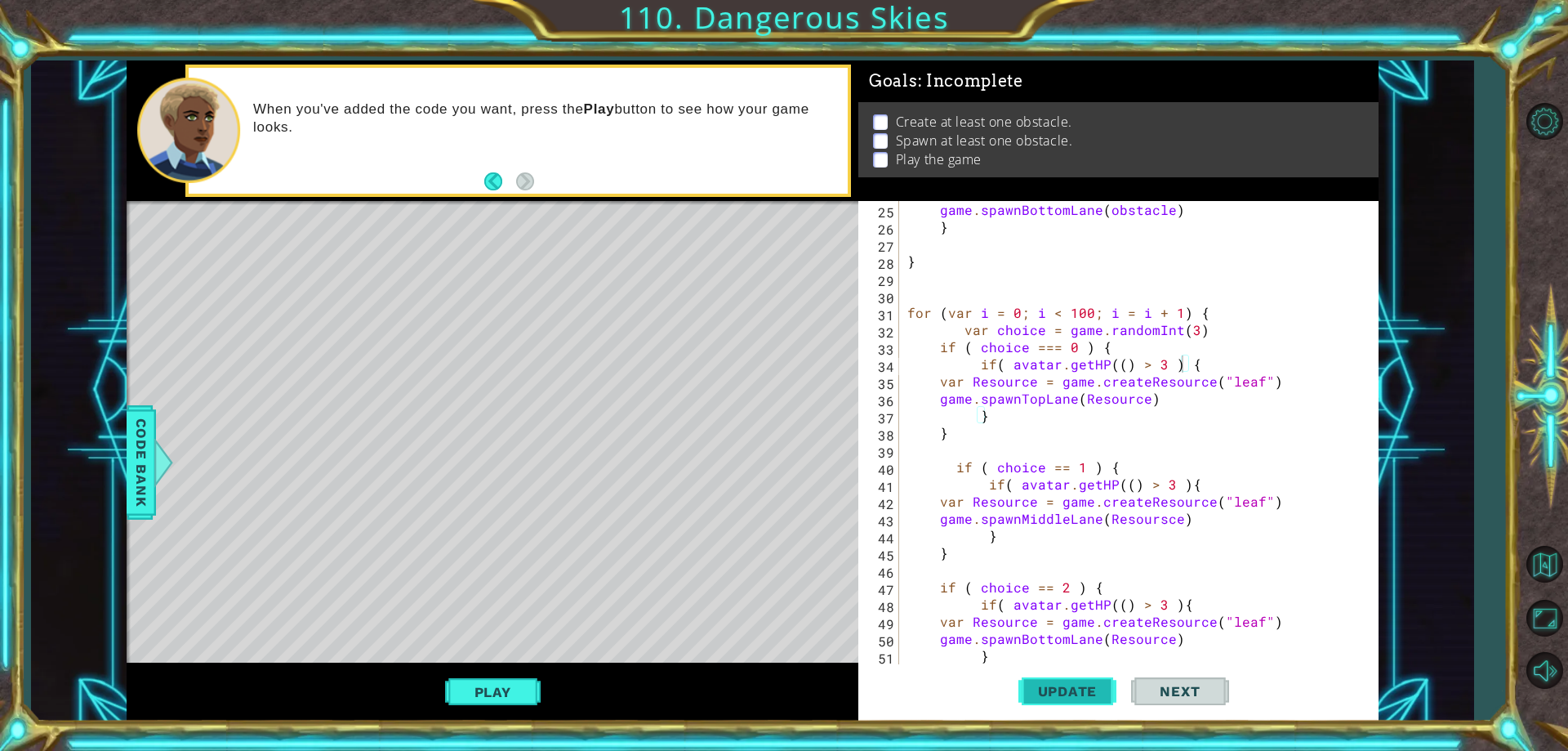
click at [1053, 707] on button "Update" at bounding box center [1066, 692] width 98 height 52
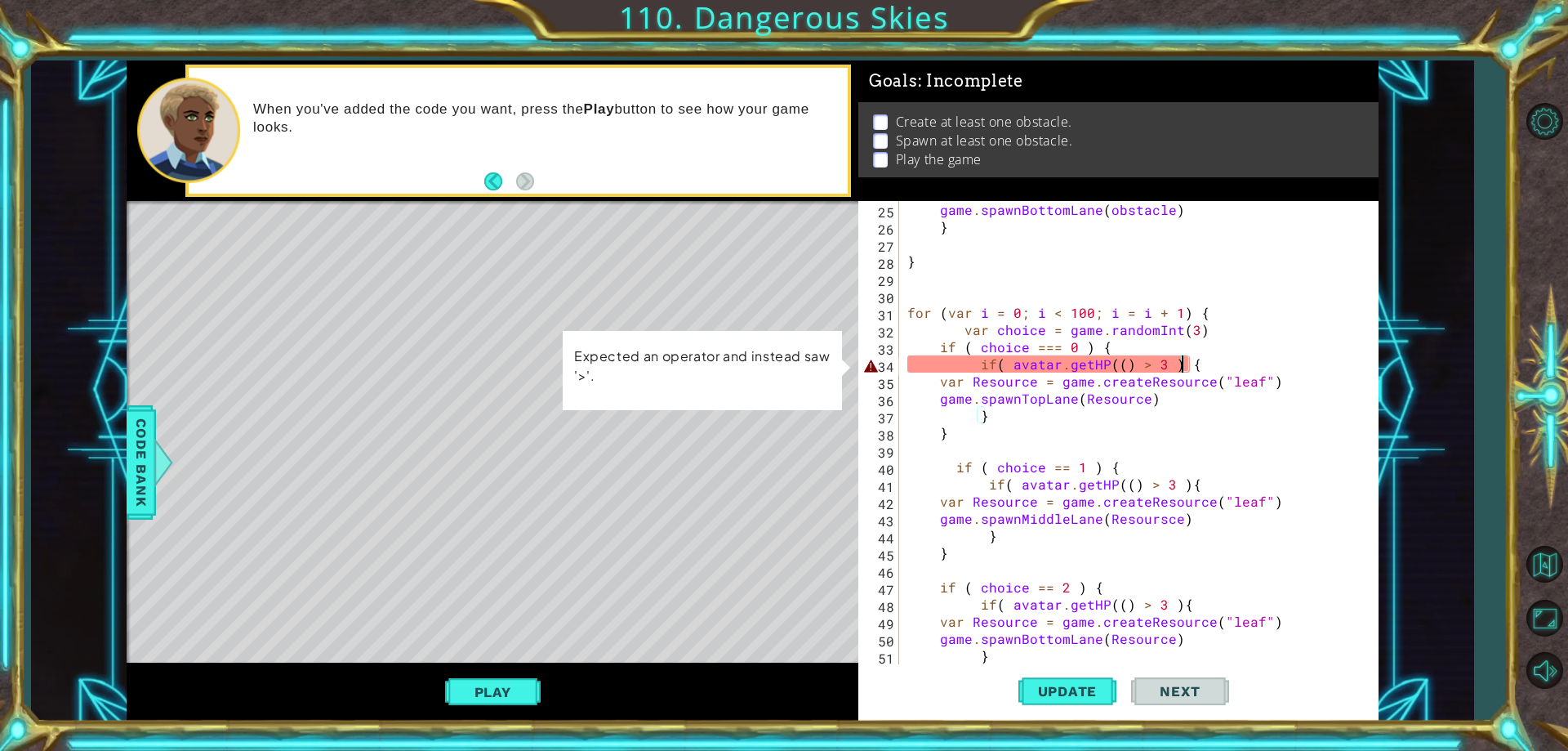
click at [1108, 367] on div "game . spawnBottomLane ( obstacle ) } } for ( var i = 0 ; i < 100 ; i = i + 1 )…" at bounding box center [1136, 449] width 465 height 497
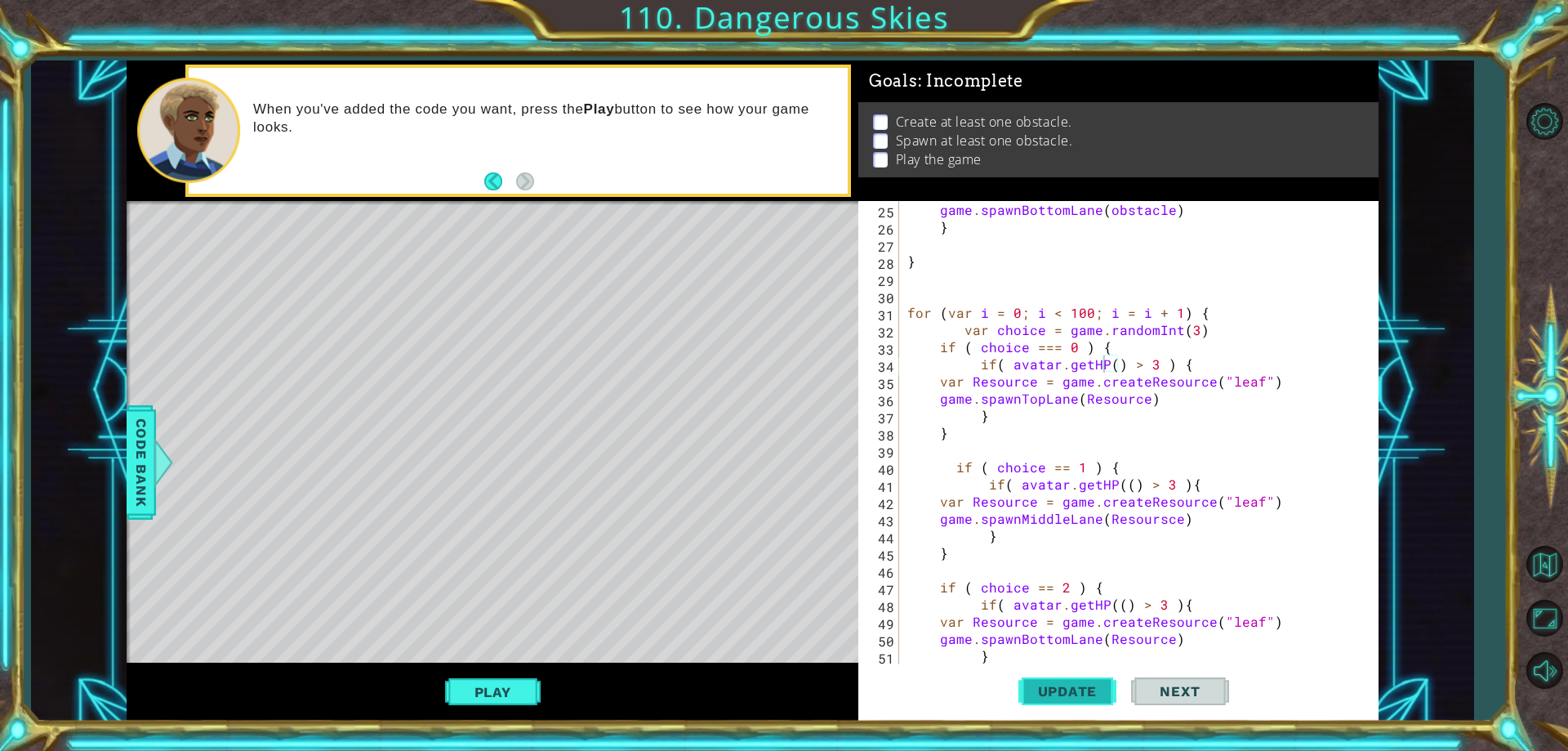
click at [1064, 693] on span "Update" at bounding box center [1067, 691] width 93 height 16
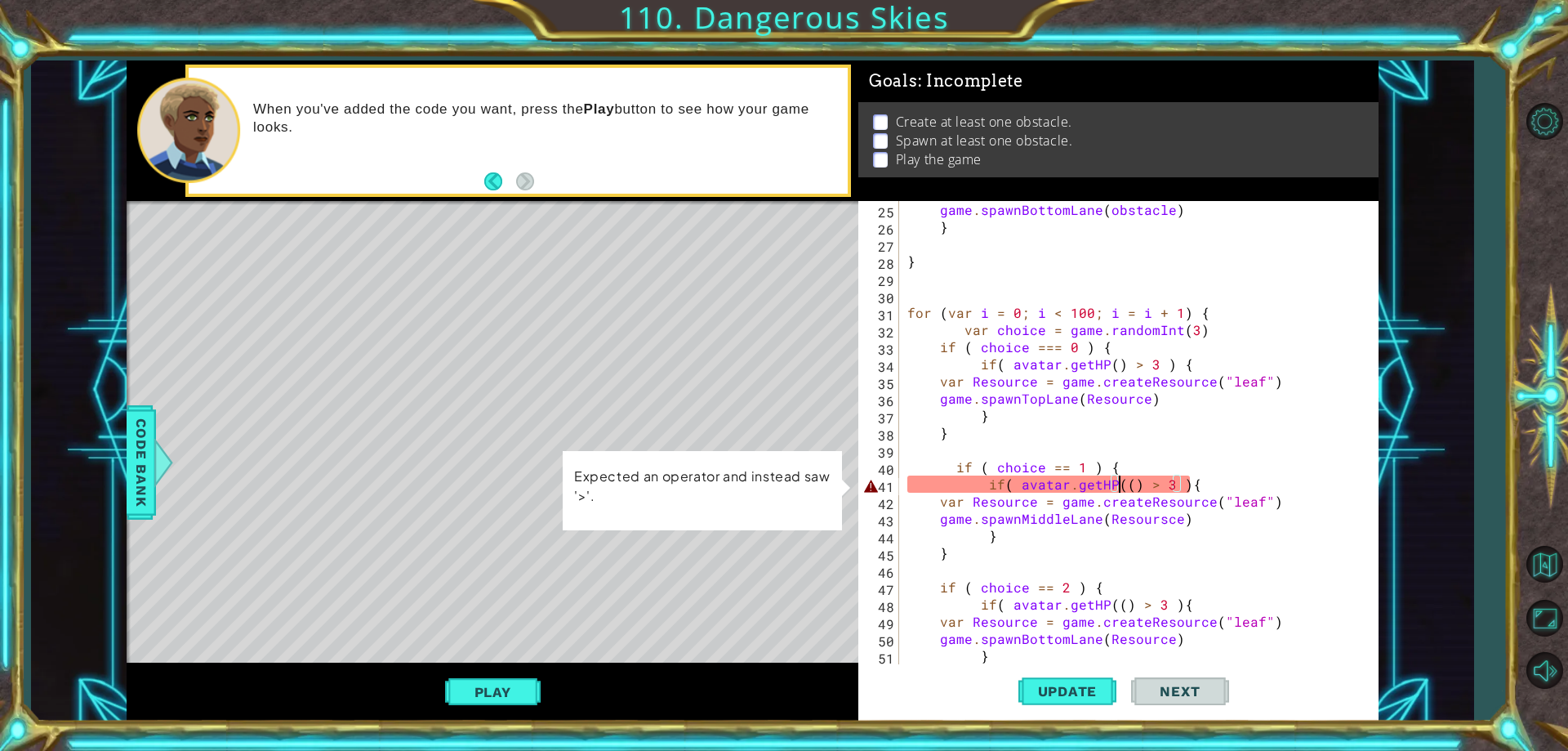
click at [1118, 485] on div "game . spawnBottomLane ( obstacle ) } } for ( var i = 0 ; i < 100 ; i = i + 1 )…" at bounding box center [1136, 449] width 465 height 497
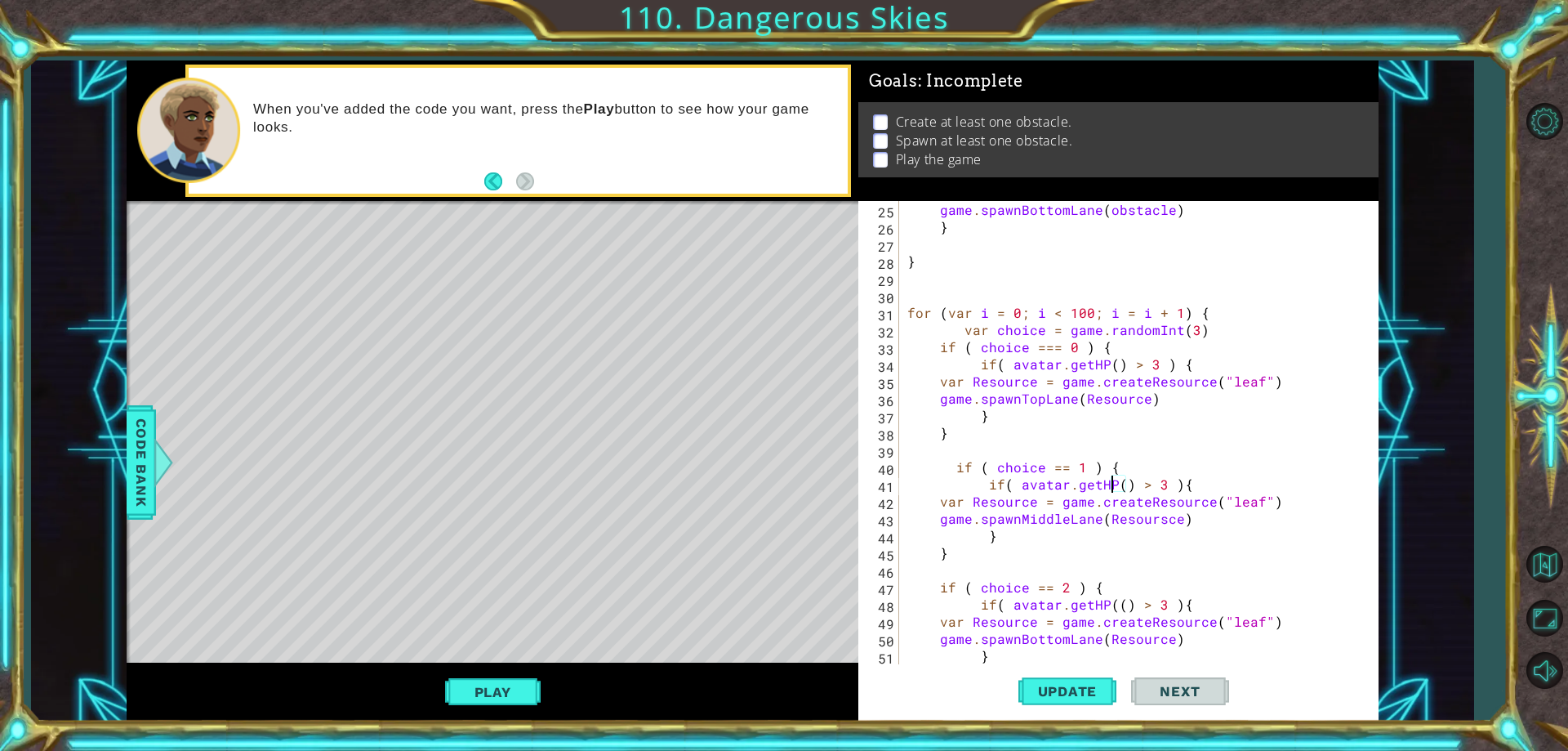
click at [1113, 608] on div "game . spawnBottomLane ( obstacle ) } } for ( var i = 0 ; i < 100 ; i = i + 1 )…" at bounding box center [1136, 449] width 465 height 497
click at [1106, 691] on span "Update" at bounding box center [1067, 691] width 93 height 16
click at [487, 693] on button "Play" at bounding box center [493, 692] width 95 height 31
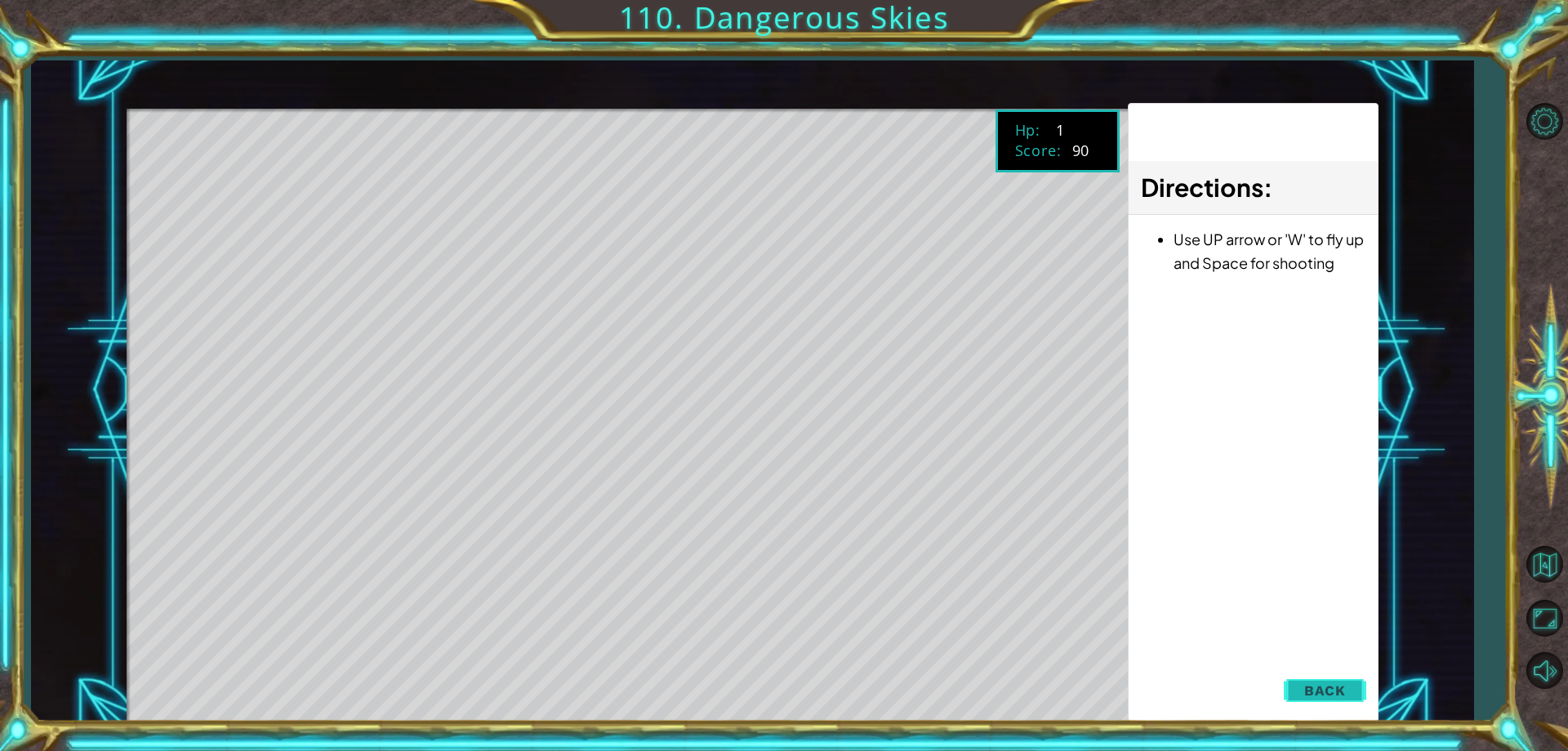
click at [1350, 686] on div "1 ההההההההההההההההההההההההההההההההההההההההההההההההההההההההההההההההההההההההההההה…" at bounding box center [753, 390] width 1252 height 661
click at [1330, 684] on span "Back" at bounding box center [1324, 690] width 41 height 16
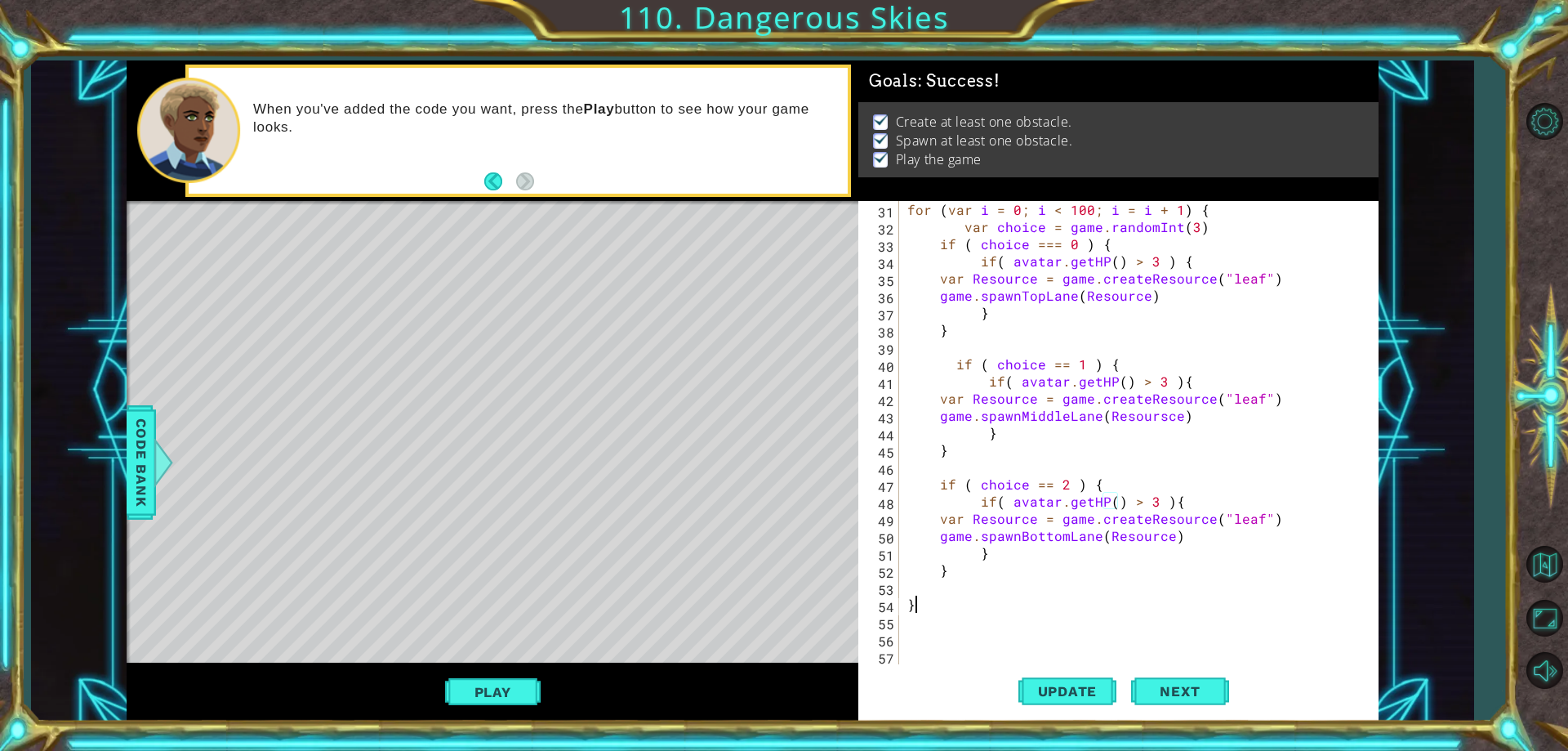
scroll to position [0, 0]
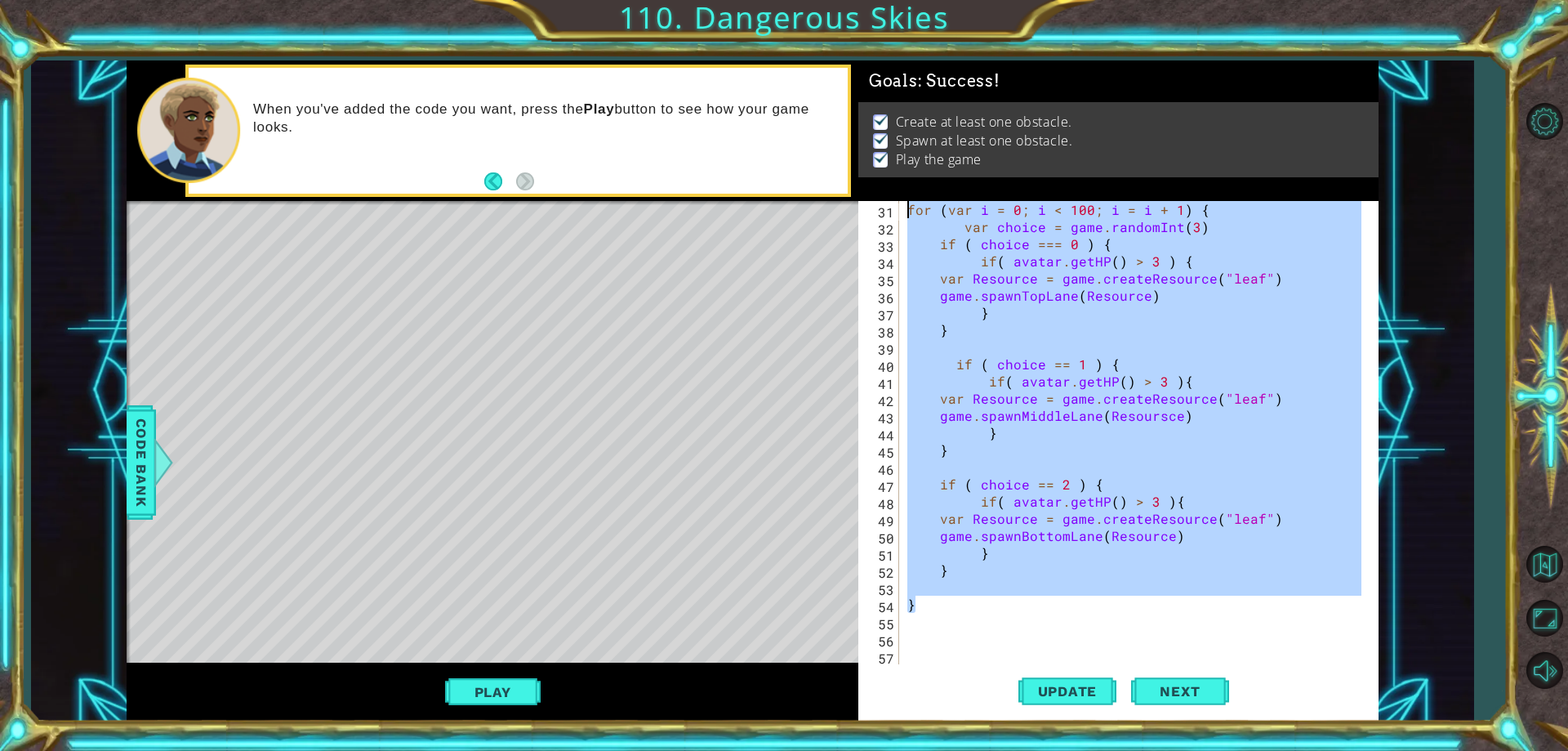
drag, startPoint x: 925, startPoint y: 597, endPoint x: 717, endPoint y: 210, distance: 439.4
click at [717, 210] on div "1 ההההההההההההההההההההההההההההההההההההההההההההההההההההההההההההההההההההההההההההה…" at bounding box center [753, 390] width 1252 height 661
type textarea "for (var i = 0; i < 100; i = i + 1) { var choice = game.randomInt(3)"
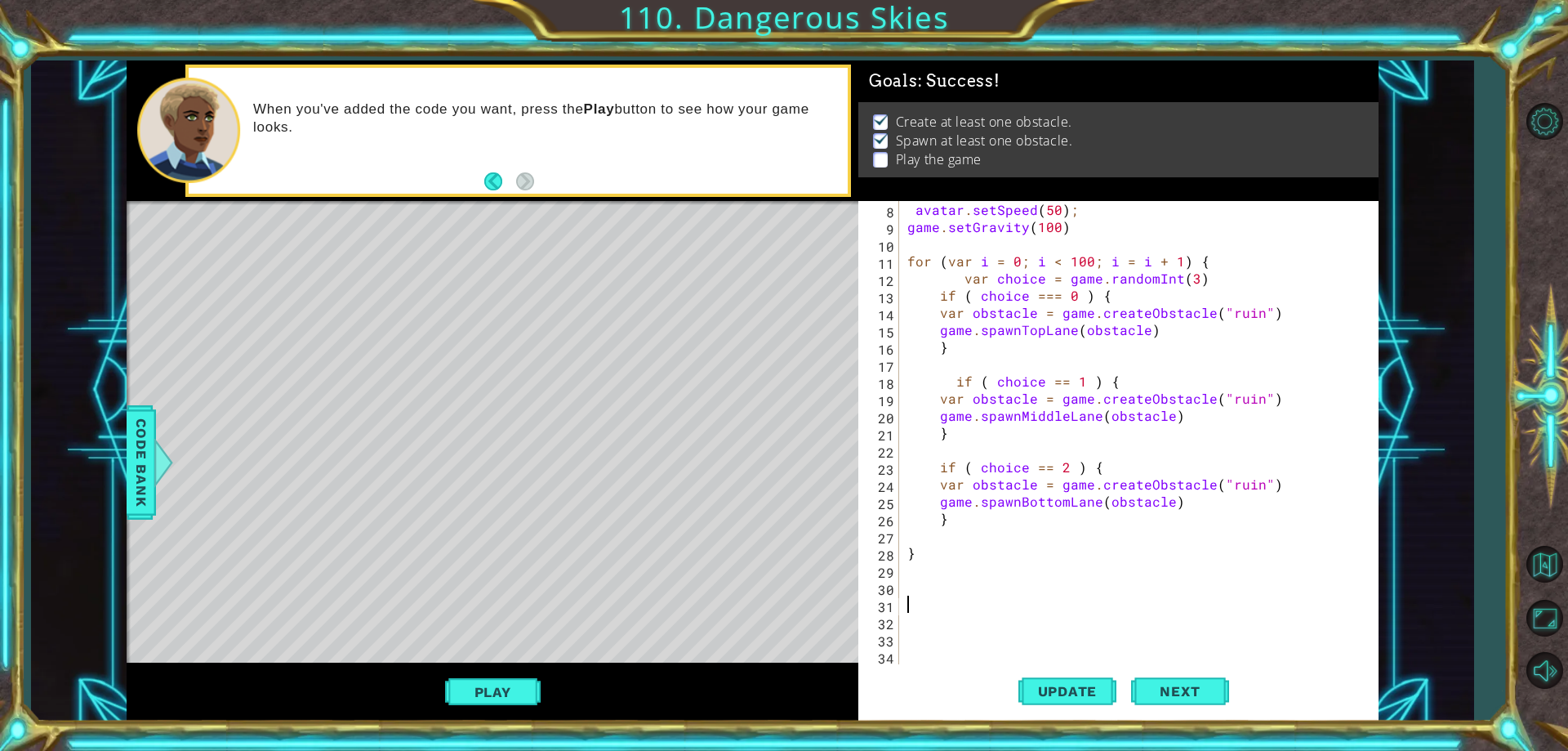
scroll to position [71, 0]
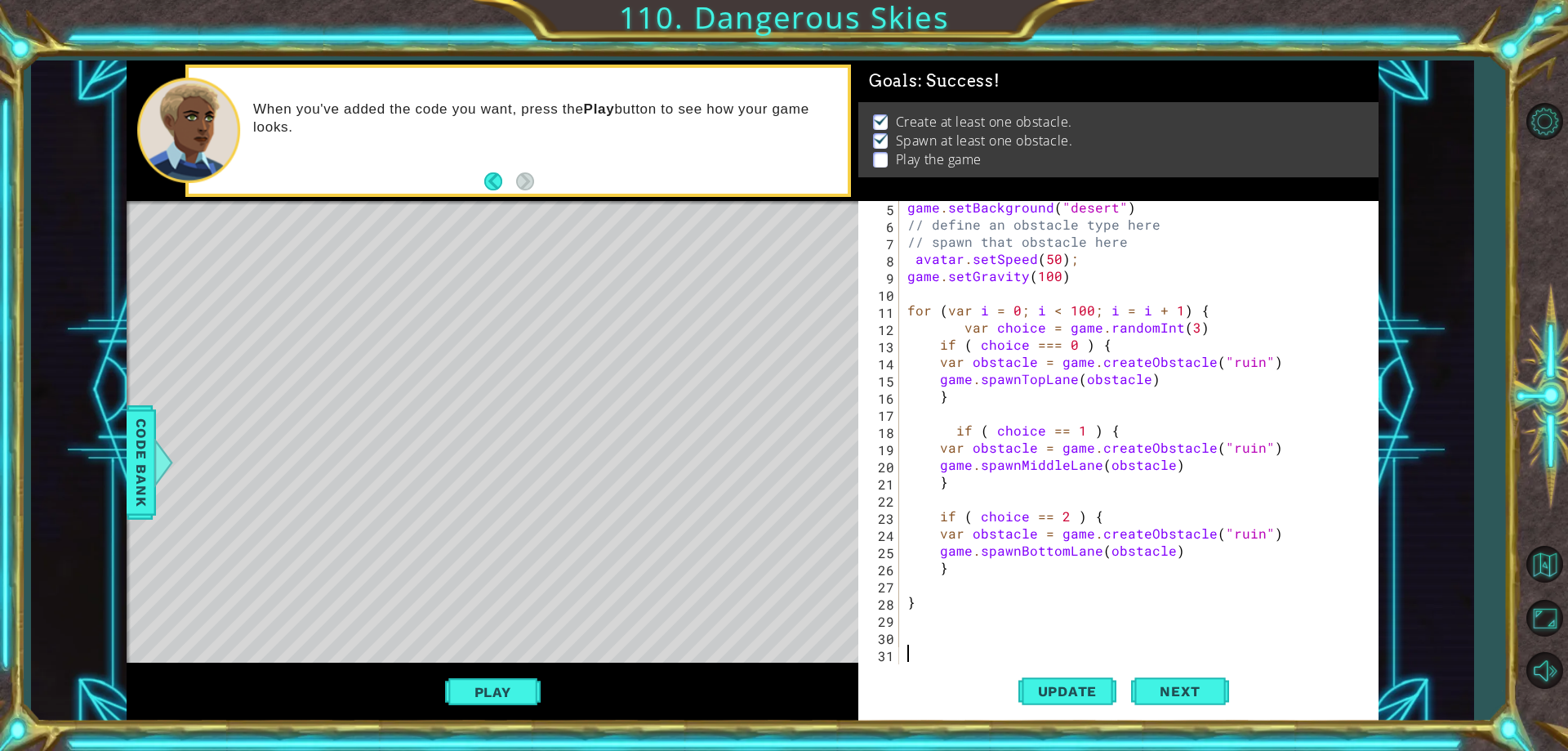
click at [912, 291] on div "game . setBackground ( "desert" ) // define an obstacle type here // spawn that…" at bounding box center [1136, 447] width 465 height 497
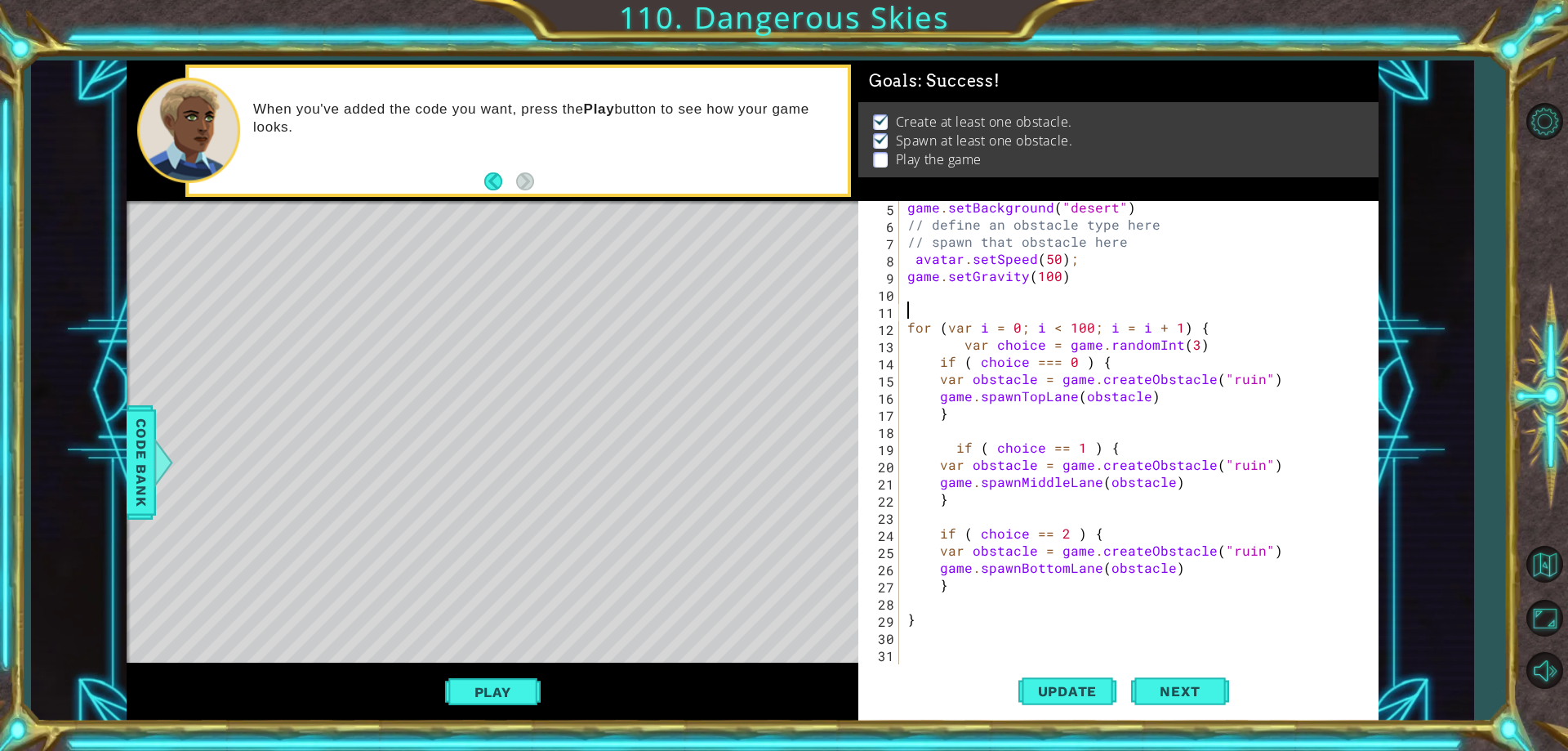
paste textarea "}"
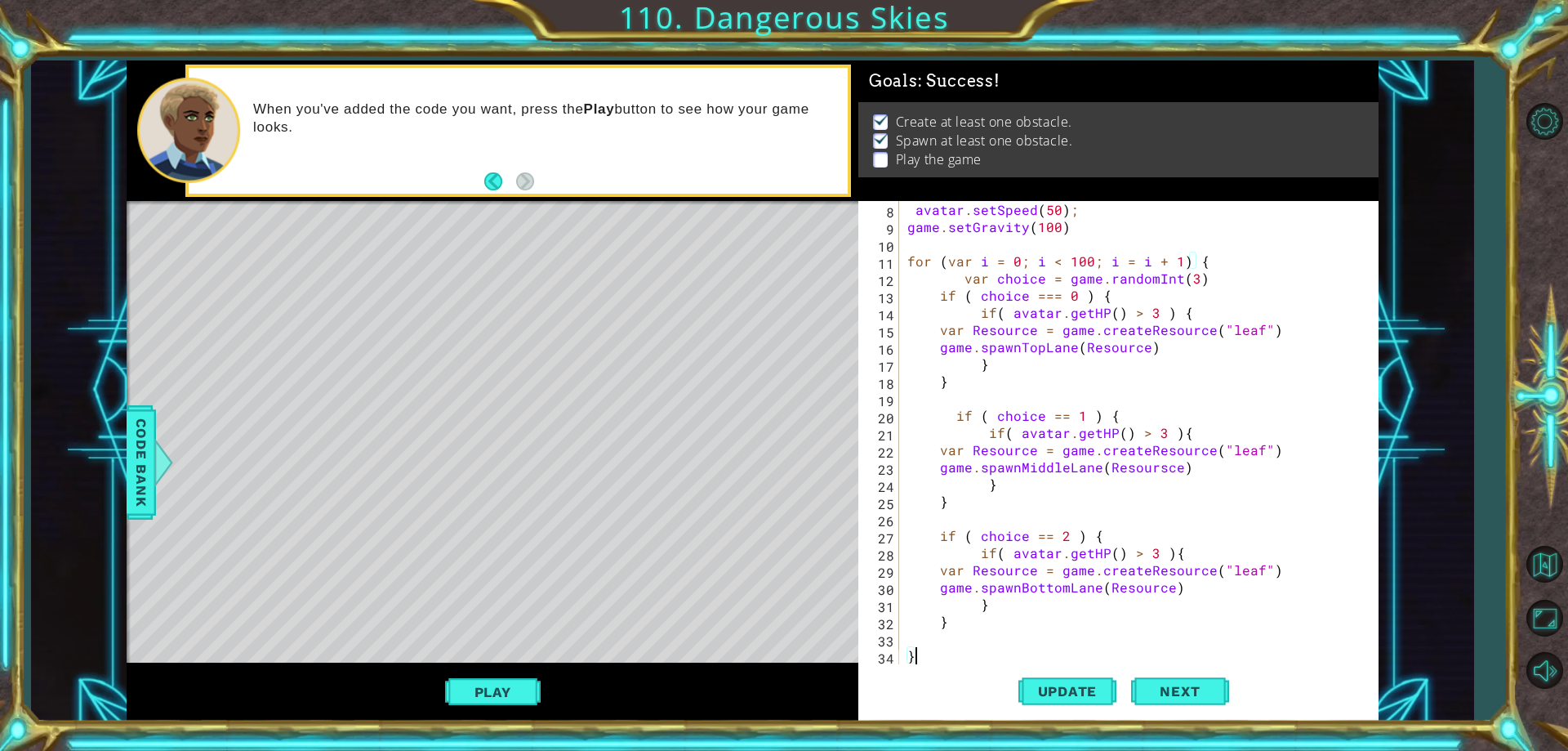
scroll to position [169, 0]
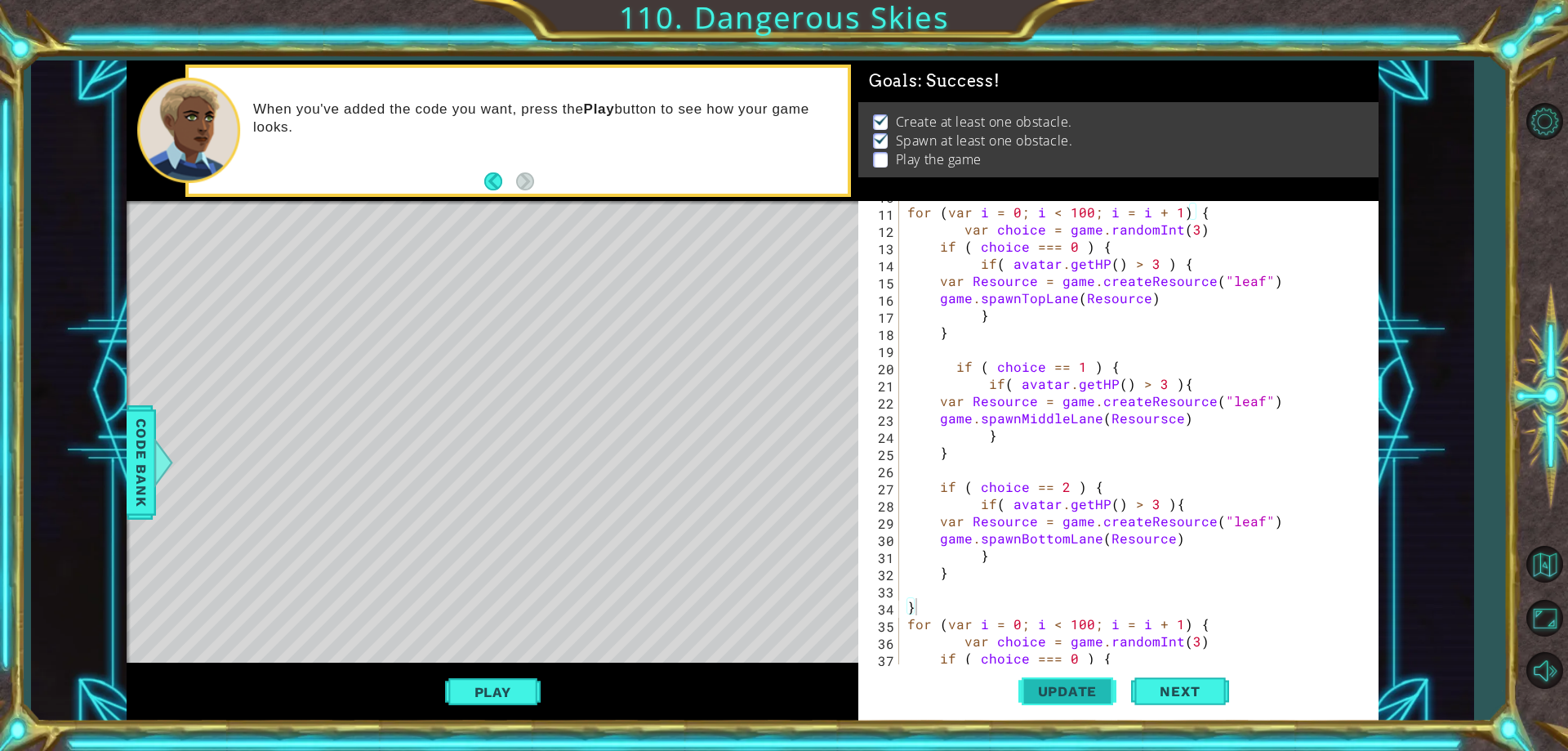
drag, startPoint x: 1075, startPoint y: 695, endPoint x: 815, endPoint y: 739, distance: 263.7
click at [1074, 695] on span "Update" at bounding box center [1067, 691] width 93 height 16
click at [503, 691] on button "Play" at bounding box center [493, 692] width 95 height 31
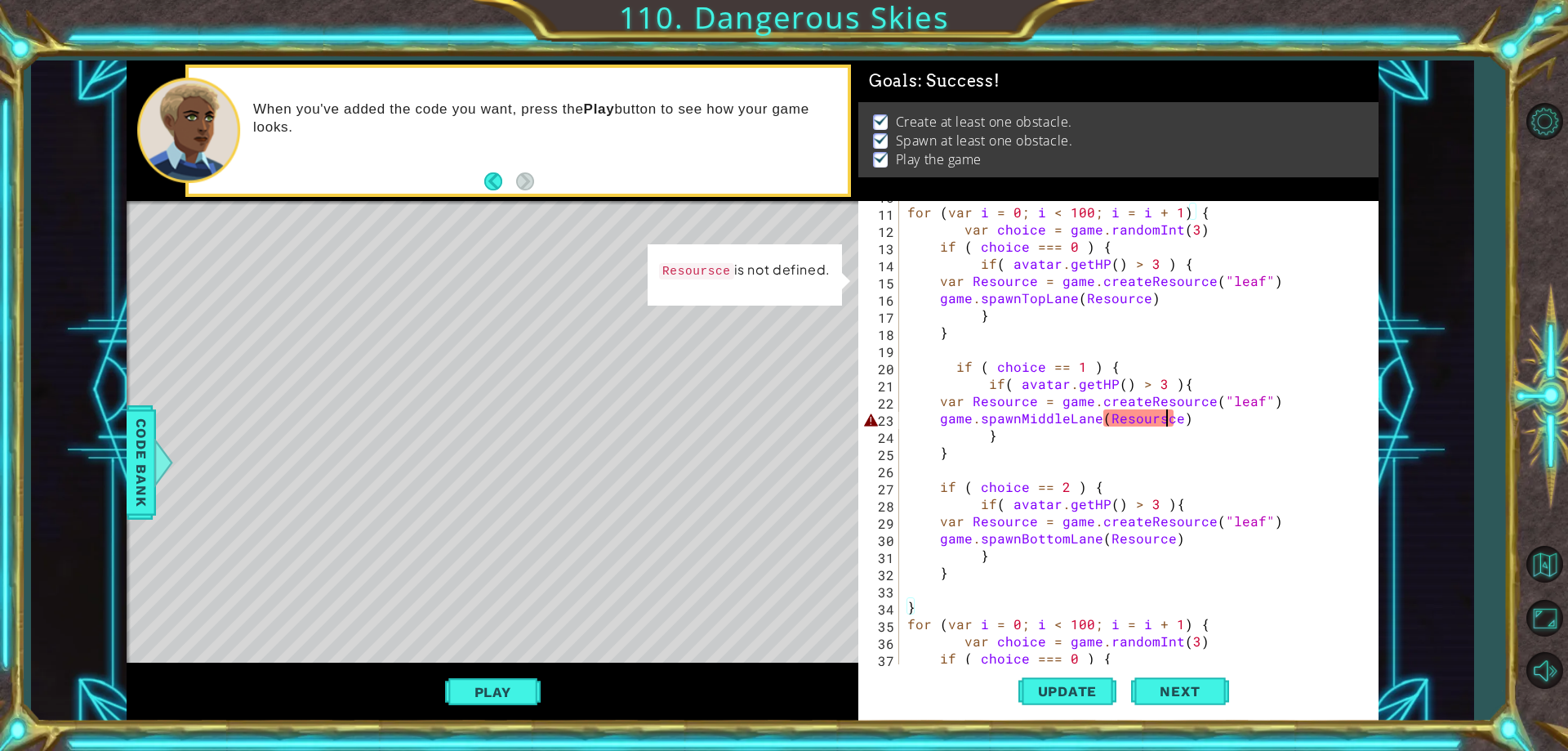
click at [1165, 419] on div "for ( var i = 0 ; i < 100 ; i = i + 1 ) { var choice = game . randomInt ( 3 ) i…" at bounding box center [1136, 434] width 465 height 497
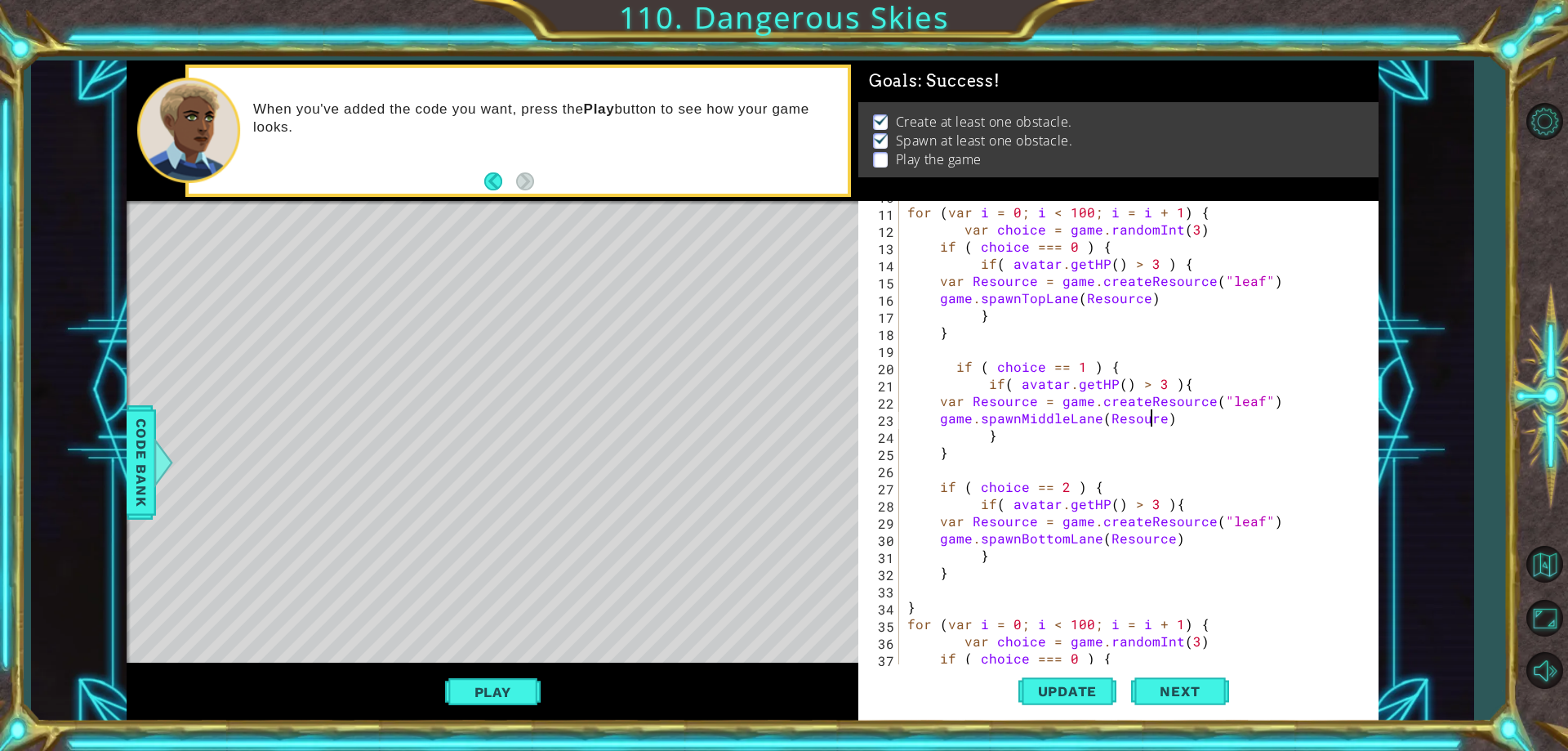
scroll to position [0, 15]
click at [1063, 687] on span "Update" at bounding box center [1067, 691] width 93 height 16
click at [484, 675] on div "Play" at bounding box center [493, 692] width 732 height 58
click at [486, 688] on button "Play" at bounding box center [493, 692] width 95 height 31
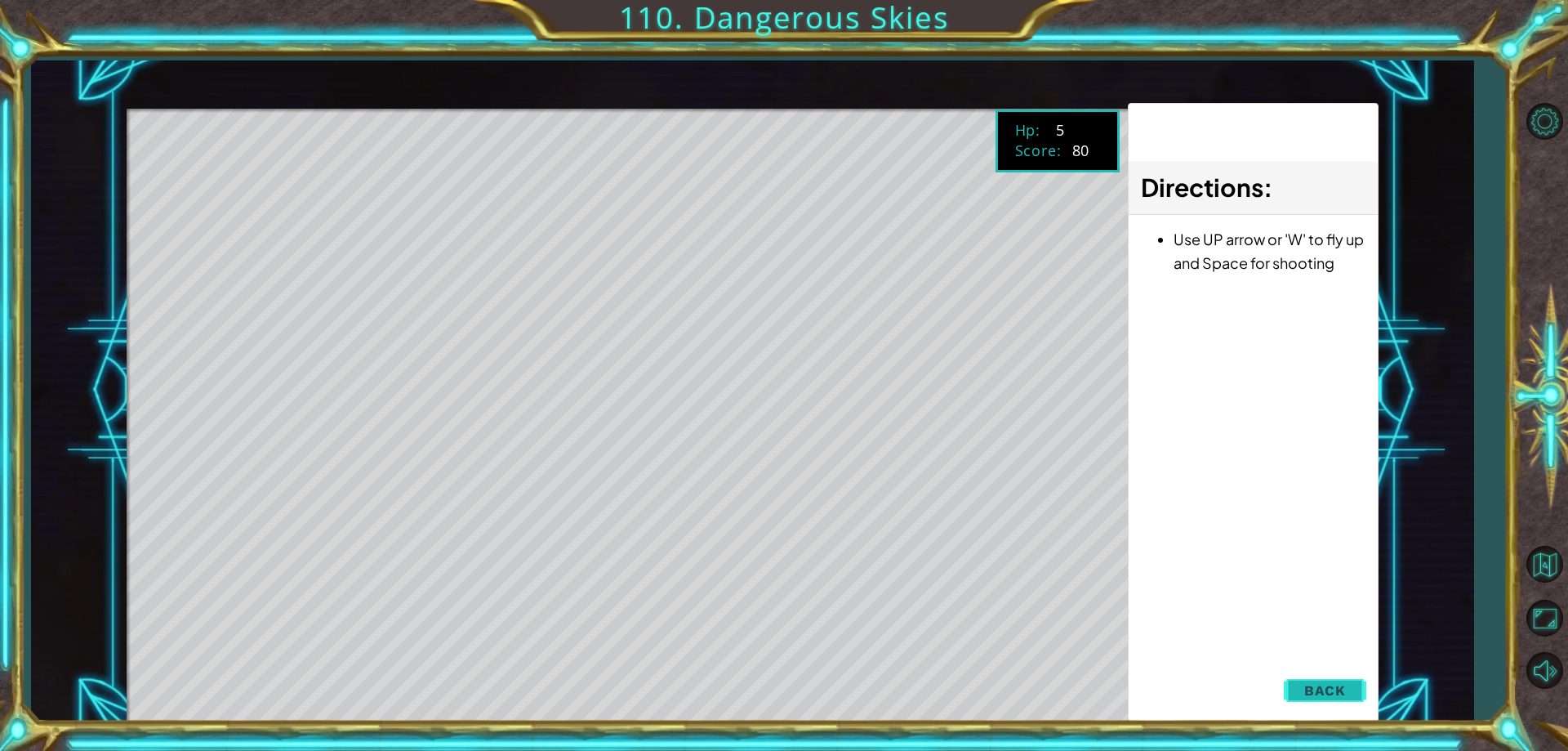
click at [1338, 689] on span "Back" at bounding box center [1324, 690] width 41 height 16
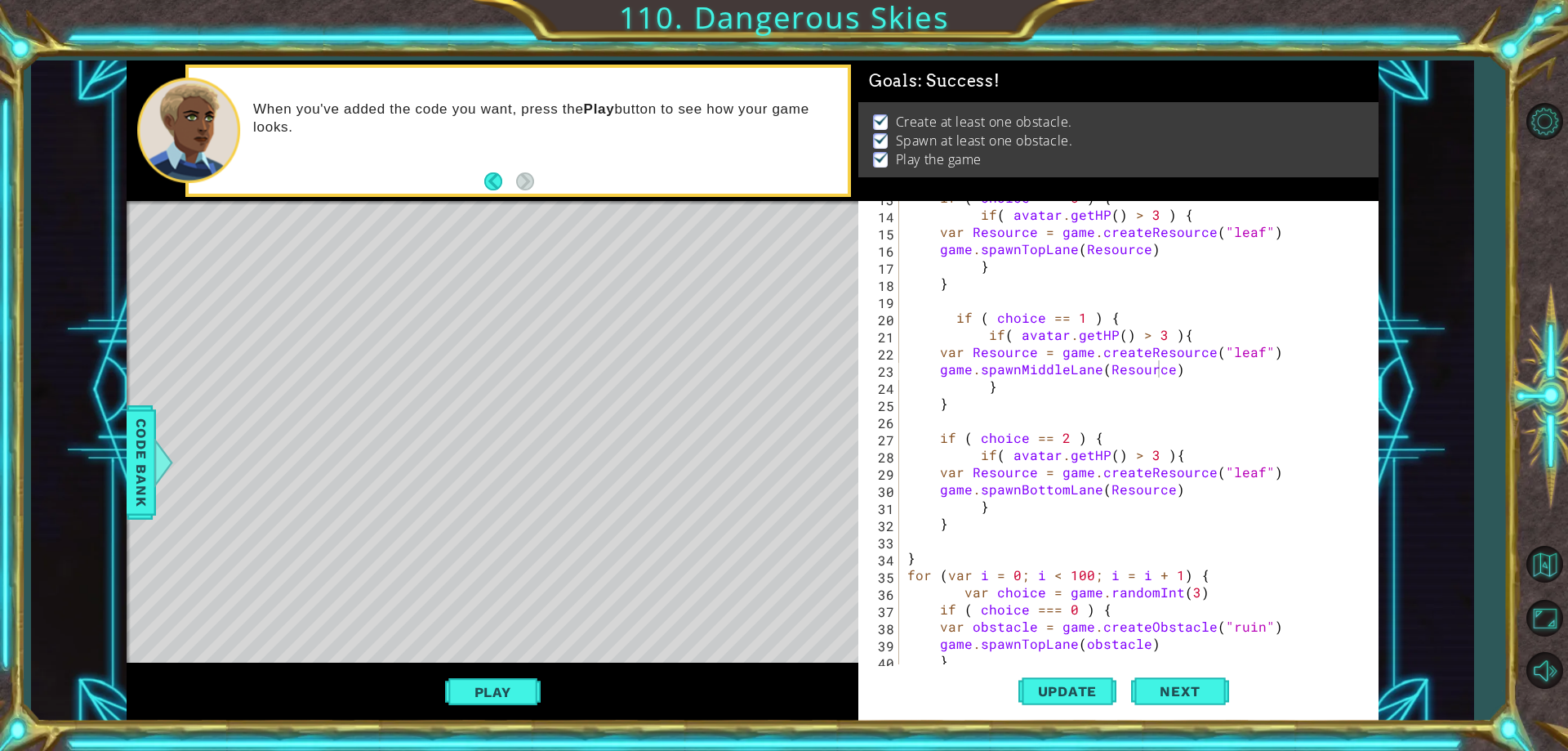
scroll to position [218, 0]
click at [1141, 336] on div "if ( choice === 0 ) { if ( avatar . getHP ( ) > 3 ) { var Resource = game . cre…" at bounding box center [1136, 437] width 465 height 497
click at [1137, 458] on div "if ( choice === 0 ) { if ( avatar . getHP ( ) > 3 ) { var Resource = game . cre…" at bounding box center [1136, 437] width 465 height 497
type textarea "}"
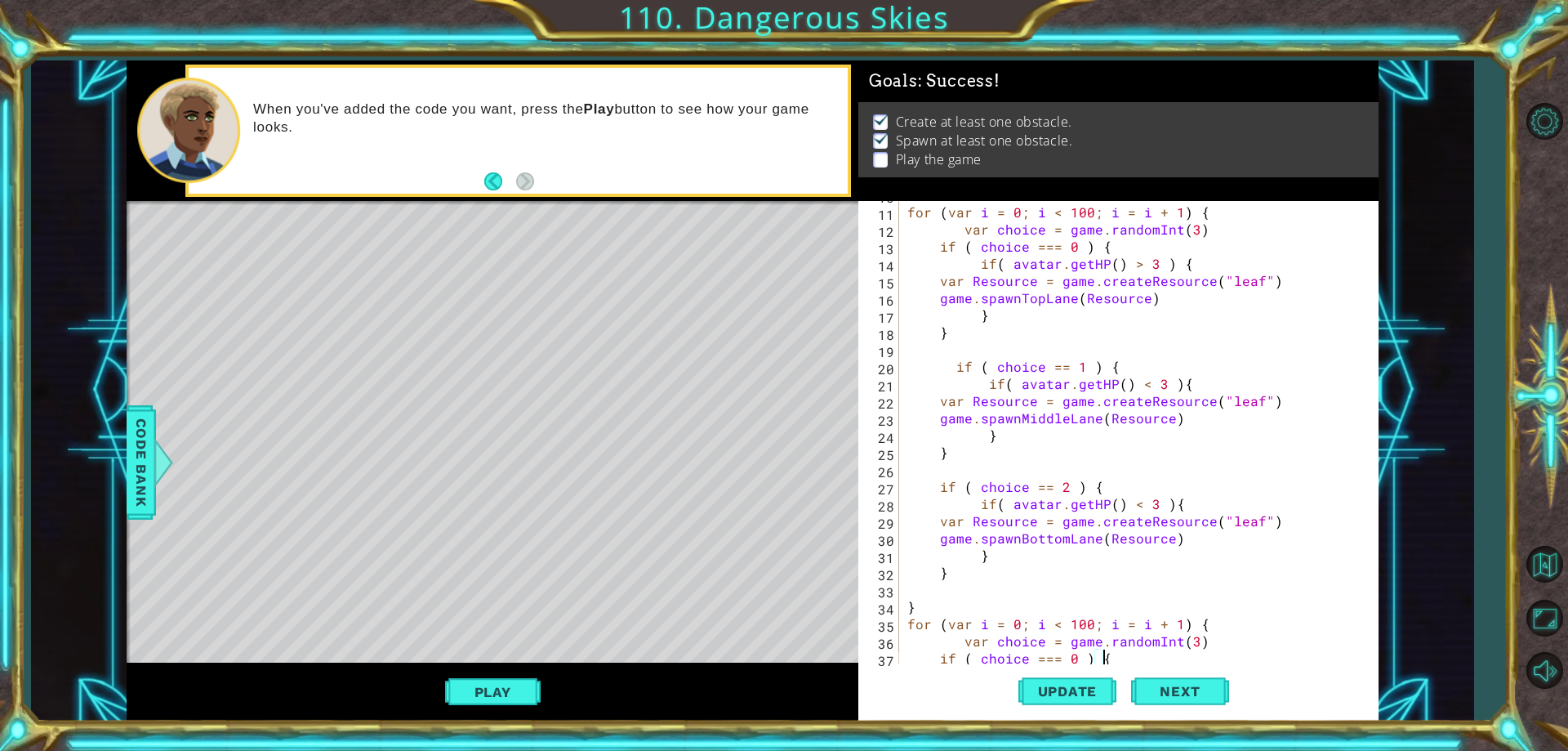
scroll to position [169, 0]
click at [1136, 264] on div "for ( var i = 0 ; i < 100 ; i = i + 1 ) { var choice = game . randomInt ( 3 ) i…" at bounding box center [1136, 434] width 465 height 497
type textarea "if( avatar.getHP() < 3 ) {"
click at [1044, 692] on span "Update" at bounding box center [1067, 691] width 93 height 16
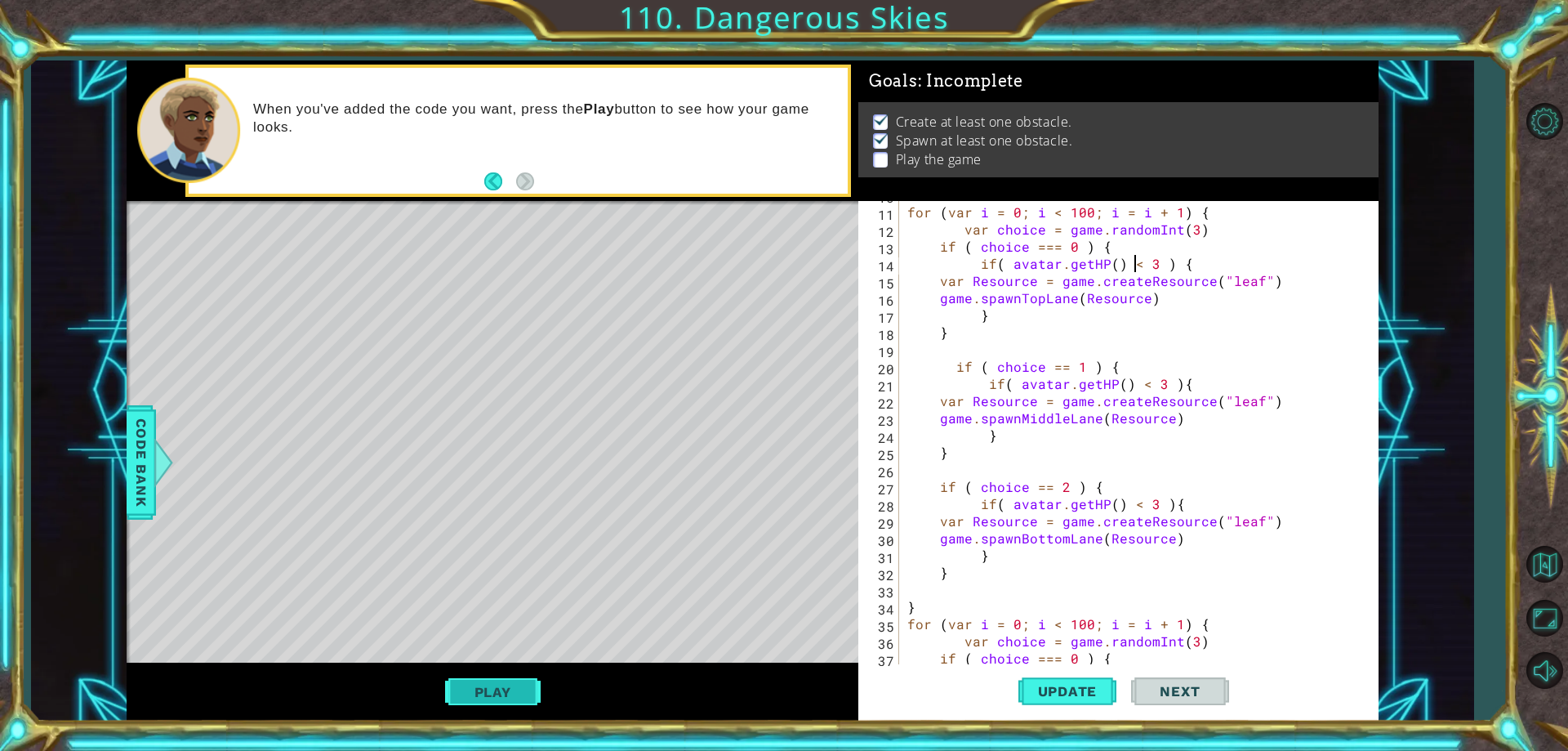
click at [459, 699] on button "Play" at bounding box center [493, 692] width 95 height 31
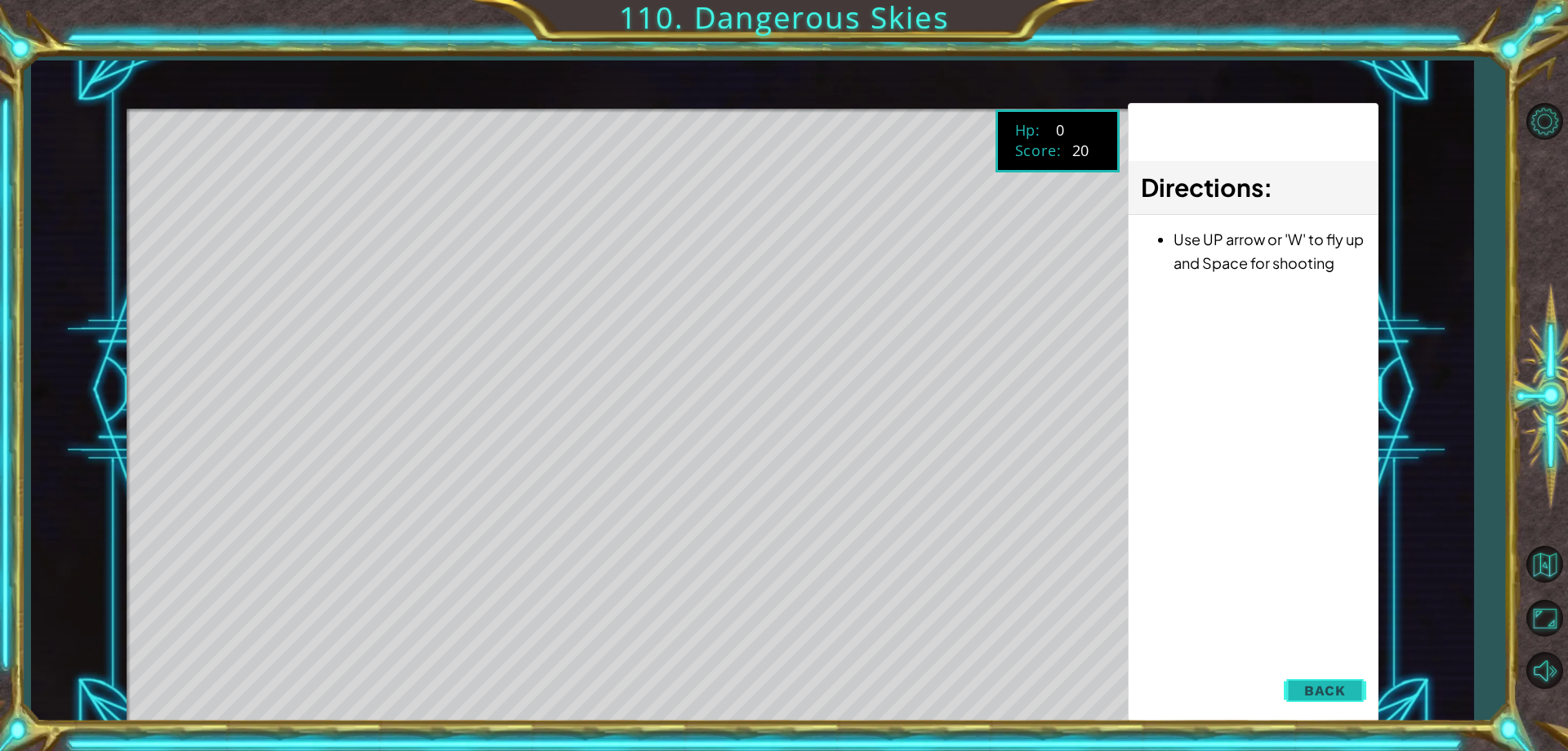
click at [1323, 684] on span "Back" at bounding box center [1324, 690] width 41 height 16
